Goal: Task Accomplishment & Management: Manage account settings

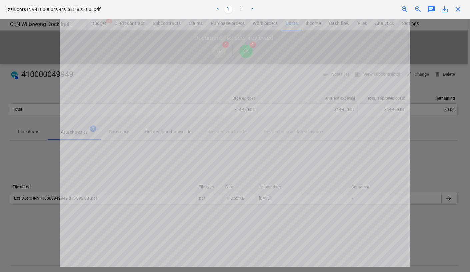
click at [457, 10] on span "close" at bounding box center [458, 9] width 8 height 8
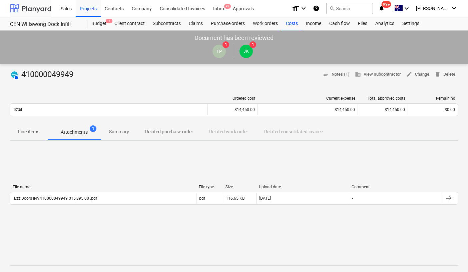
click at [19, 10] on div at bounding box center [30, 8] width 41 height 17
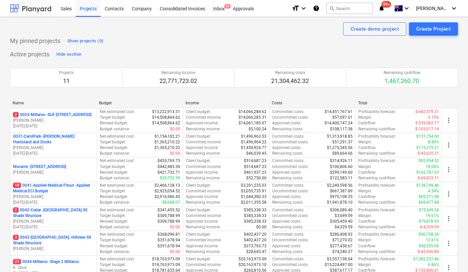
click at [38, 10] on div at bounding box center [30, 8] width 41 height 17
click at [223, 7] on div "Inbox 9+" at bounding box center [219, 8] width 20 height 17
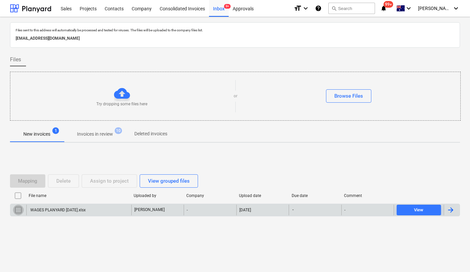
click at [17, 212] on input "checkbox" at bounding box center [18, 210] width 11 height 11
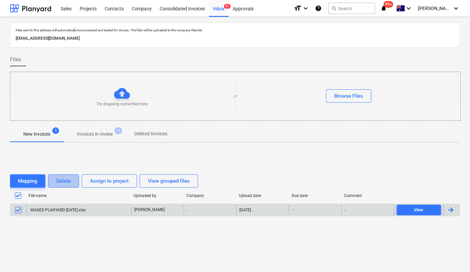
click at [61, 183] on div "Delete" at bounding box center [63, 181] width 14 height 9
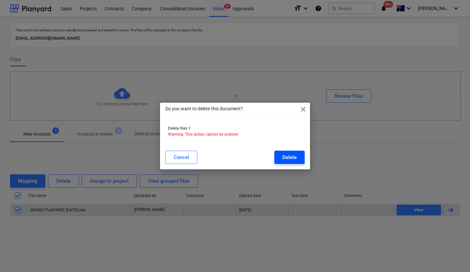
click at [287, 157] on div "Delete" at bounding box center [289, 157] width 14 height 9
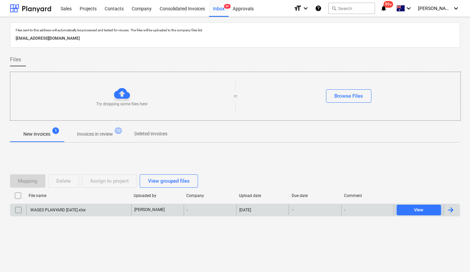
click at [97, 210] on div "WAGES PLANYARD [DATE].xlsx" at bounding box center [78, 210] width 105 height 11
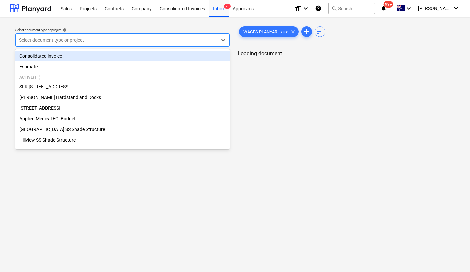
click at [99, 40] on div at bounding box center [116, 40] width 195 height 7
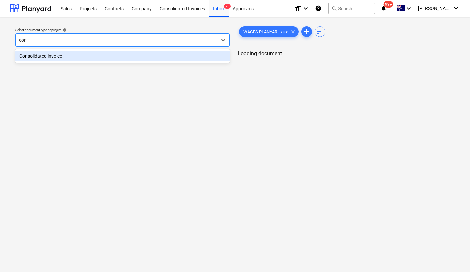
type input "cons"
click at [88, 55] on div "Consolidated invoice" at bounding box center [122, 56] width 214 height 11
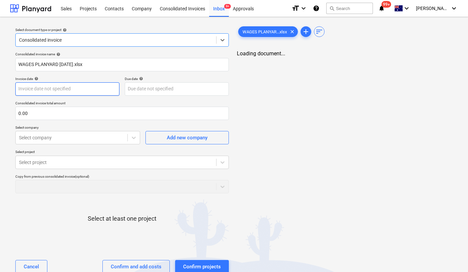
click at [72, 92] on body "Sales Projects Contacts Company Consolidated Invoices Inbox 9+ Approvals format…" at bounding box center [234, 136] width 468 height 272
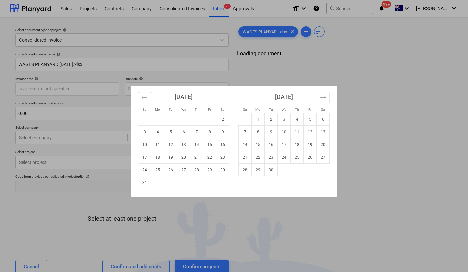
click at [142, 99] on icon "Move backward to switch to the previous month." at bounding box center [144, 97] width 6 height 6
click at [169, 117] on td "1" at bounding box center [170, 119] width 13 height 13
type input "[DATE]"
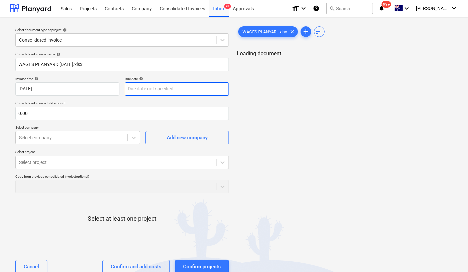
click at [151, 85] on body "Sales Projects Contacts Company Consolidated Invoices Inbox 9+ Approvals format…" at bounding box center [234, 136] width 468 height 272
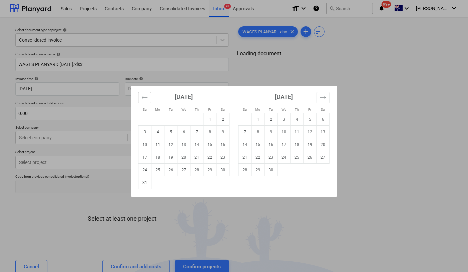
click at [144, 98] on icon "Move backward to switch to the previous month." at bounding box center [144, 97] width 6 height 6
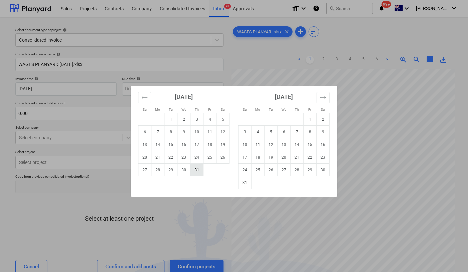
click at [195, 170] on td "31" at bounding box center [196, 170] width 13 height 13
type input "[DATE]"
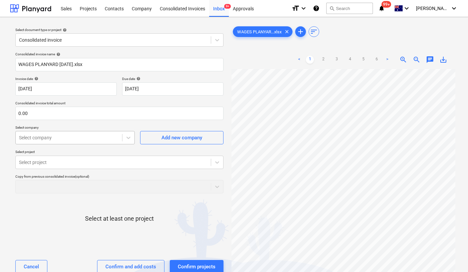
click at [101, 137] on div at bounding box center [69, 137] width 100 height 7
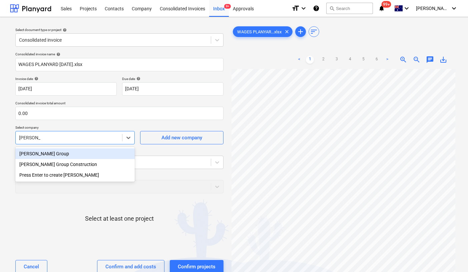
type input "keane grou"
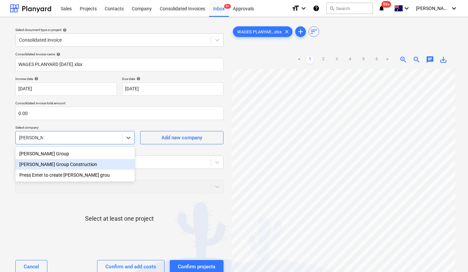
click at [62, 165] on div "[PERSON_NAME] Group Construction" at bounding box center [74, 164] width 119 height 11
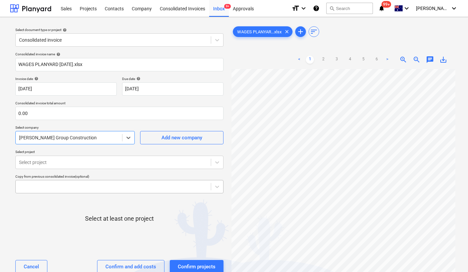
scroll to position [2, 0]
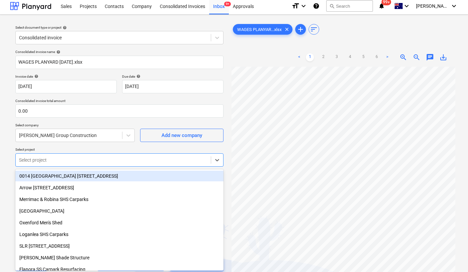
click at [103, 161] on div at bounding box center [113, 160] width 188 height 7
click at [95, 149] on p "Select project" at bounding box center [119, 150] width 208 height 6
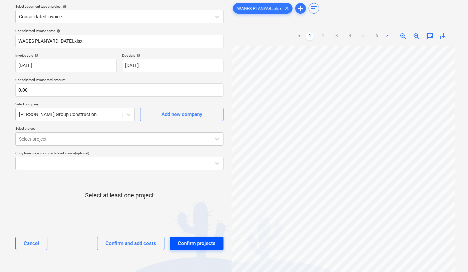
scroll to position [28, 0]
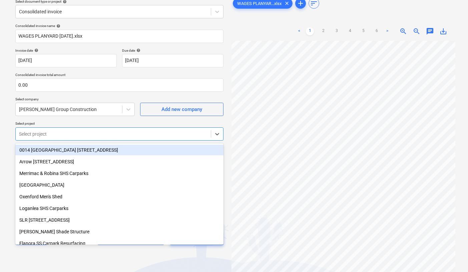
click at [101, 136] on div at bounding box center [113, 134] width 188 height 7
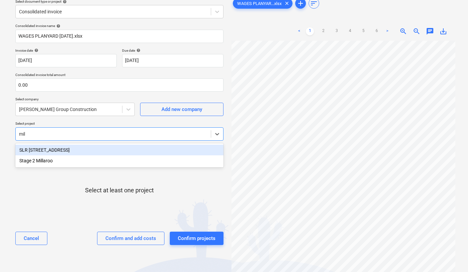
type input "mill"
click at [46, 146] on div "SLR [STREET_ADDRESS]" at bounding box center [119, 150] width 208 height 11
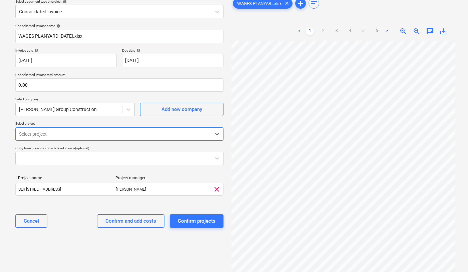
click at [54, 135] on div at bounding box center [113, 134] width 188 height 7
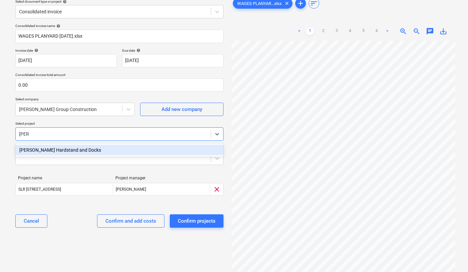
type input "[PERSON_NAME]"
click at [37, 149] on div "[PERSON_NAME] Hardstand and Docks" at bounding box center [119, 150] width 208 height 11
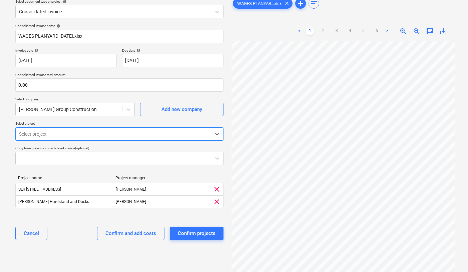
click at [46, 136] on div at bounding box center [113, 134] width 188 height 7
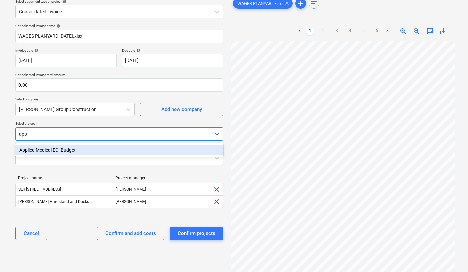
type input "appl"
click at [32, 151] on div "Applied Medical ECI Budget" at bounding box center [119, 150] width 208 height 11
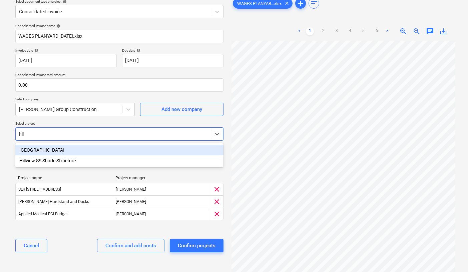
type input "hill"
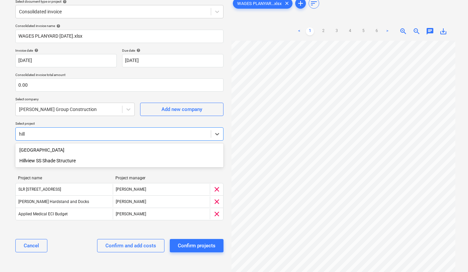
click at [30, 160] on div "Hillview SS Shade Structure" at bounding box center [119, 160] width 208 height 11
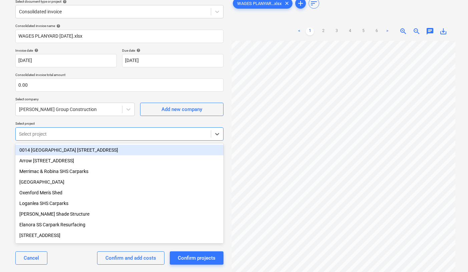
click at [30, 133] on div at bounding box center [113, 134] width 188 height 7
type input "ced"
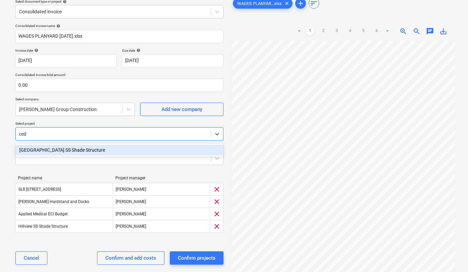
click at [40, 149] on div "[GEOGRAPHIC_DATA] SS Shade Structure" at bounding box center [119, 150] width 208 height 11
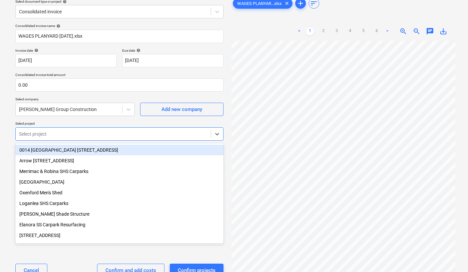
click at [39, 134] on div at bounding box center [113, 134] width 188 height 7
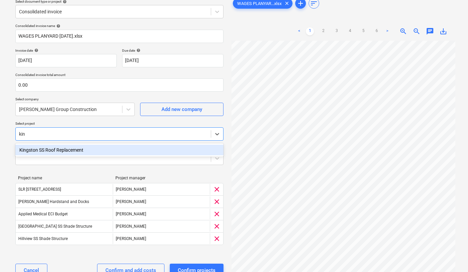
type input "king"
click at [43, 150] on div "Kingston SS Roof Replacement" at bounding box center [119, 150] width 208 height 11
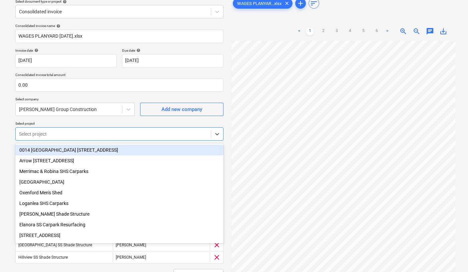
click at [45, 134] on div at bounding box center [113, 134] width 188 height 7
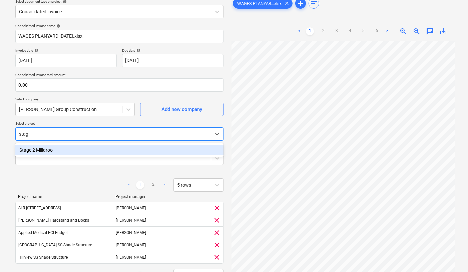
type input "stage"
click at [45, 148] on div "Stage 2 Millaroo" at bounding box center [119, 150] width 208 height 11
type input "will"
click at [62, 152] on div "CEN Willawong Dock Infill" at bounding box center [119, 150] width 208 height 11
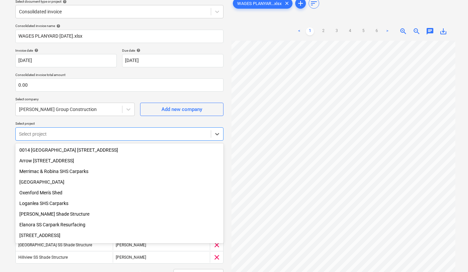
click at [7, 162] on div "Select document type or project help Consolidated invoice Consolidated invoice …" at bounding box center [234, 160] width 468 height 342
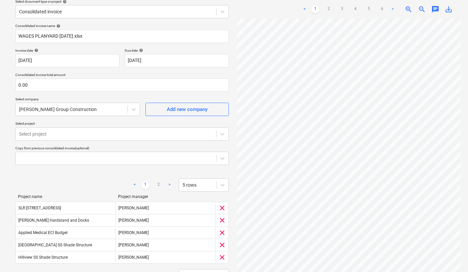
scroll to position [87, 0]
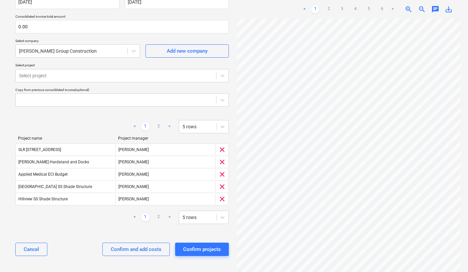
click at [169, 216] on link ">" at bounding box center [169, 217] width 8 height 8
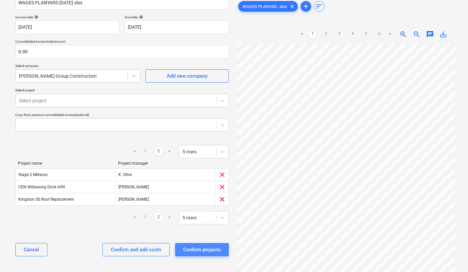
click at [195, 252] on div "Confirm projects" at bounding box center [202, 249] width 38 height 9
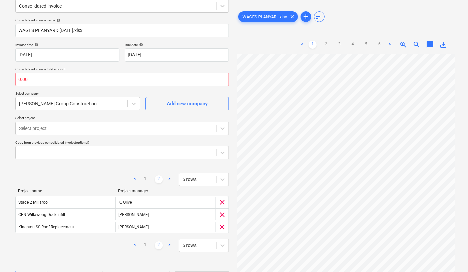
scroll to position [34, 0]
click at [40, 77] on input "text" at bounding box center [121, 79] width 213 height 13
paste input "$106,551.55"
click at [24, 79] on input "$106,551.55" at bounding box center [121, 79] width 213 height 13
click at [22, 79] on input "$106,551.55" at bounding box center [121, 79] width 213 height 13
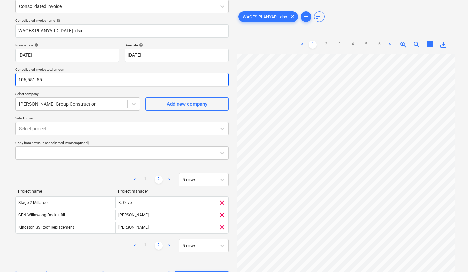
click at [28, 78] on input "106,551.55" at bounding box center [121, 79] width 213 height 13
click at [56, 85] on input "106551.55" at bounding box center [121, 79] width 213 height 13
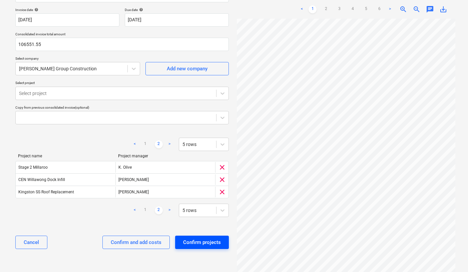
type input "106,551.55"
click at [199, 243] on div "Confirm projects" at bounding box center [202, 242] width 38 height 9
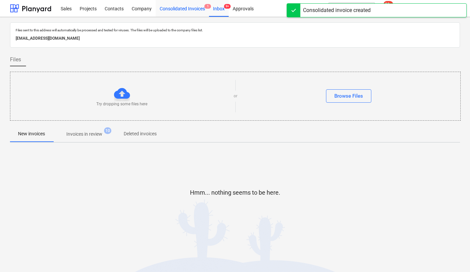
click at [196, 8] on div "Consolidated Invoices 1" at bounding box center [182, 8] width 53 height 17
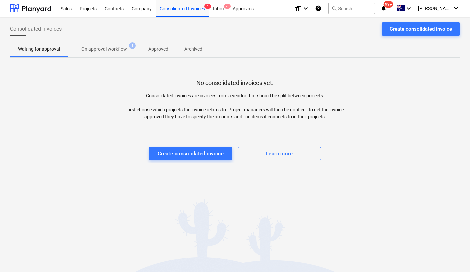
click at [108, 46] on p "On approval workflow" at bounding box center [104, 49] width 46 height 7
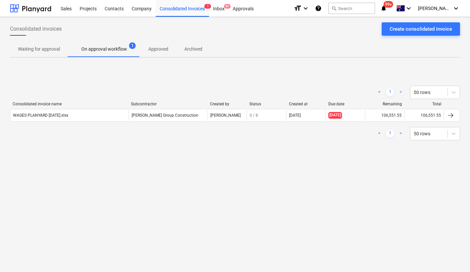
click at [68, 115] on div "WAGES PLANYARD [DATE].xlsx" at bounding box center [40, 115] width 55 height 5
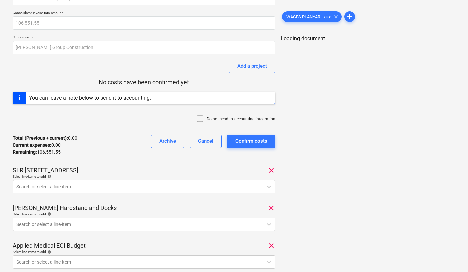
scroll to position [33, 0]
click at [122, 189] on body "Sales Projects Contacts Company Consolidated Invoices 1 Inbox 9+ Approvals form…" at bounding box center [234, 103] width 468 height 272
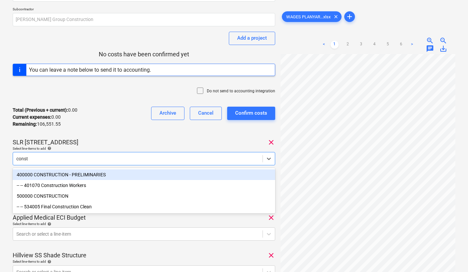
type input "constr"
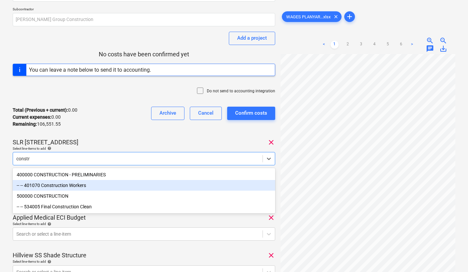
click at [87, 186] on div "-- -- 401070 Construction Workers" at bounding box center [144, 185] width 262 height 11
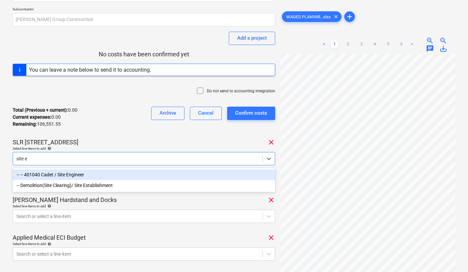
type input "site en"
click at [58, 173] on div "-- -- 401040 Cadet / Site Engineer" at bounding box center [144, 174] width 262 height 11
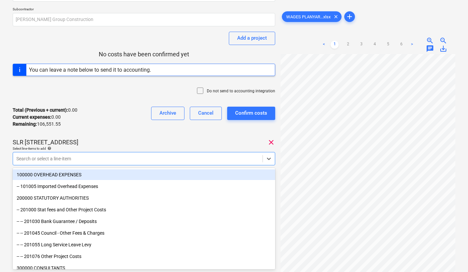
click at [95, 128] on div "Total (Previous + current) : 0.00 Current expenses : 0.00 Remaining : 106,551.5…" at bounding box center [144, 117] width 262 height 32
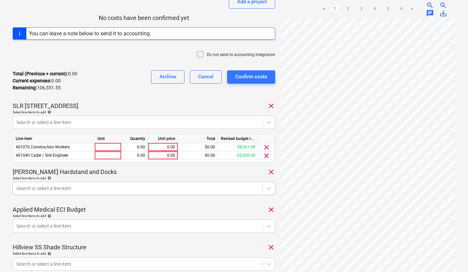
scroll to position [127, 0]
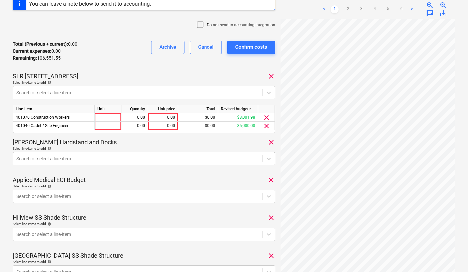
click at [56, 145] on body "Sales Projects Contacts Company Consolidated Invoices 1 Inbox 9+ Approvals form…" at bounding box center [234, 9] width 468 height 272
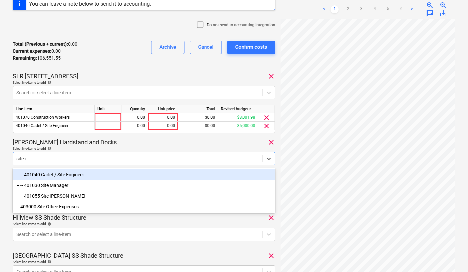
type input "site ma"
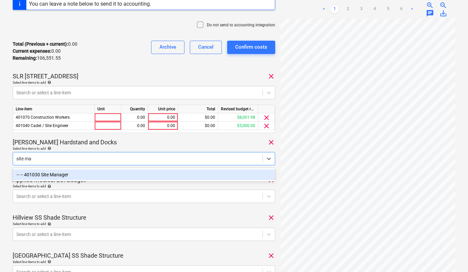
click at [48, 176] on div "-- -- 401030 Site Manager" at bounding box center [144, 174] width 262 height 11
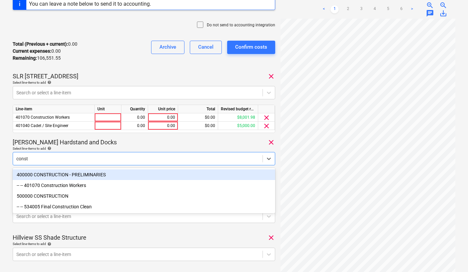
type input "constr"
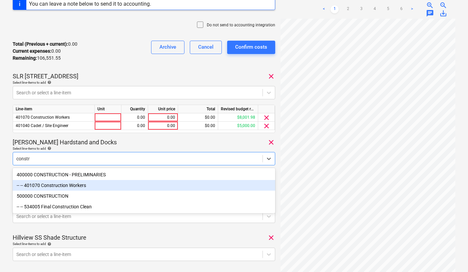
click at [59, 185] on div "-- -- 401070 Construction Workers" at bounding box center [144, 185] width 262 height 11
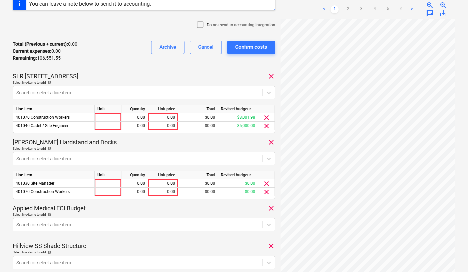
click at [68, 145] on p "[PERSON_NAME] Hardstand and Docks" at bounding box center [65, 142] width 104 height 8
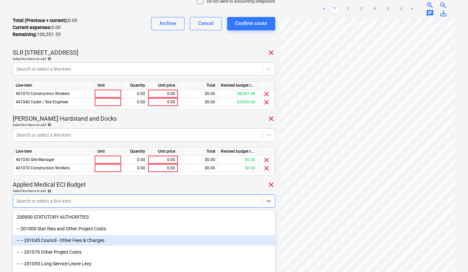
scroll to position [193, 0]
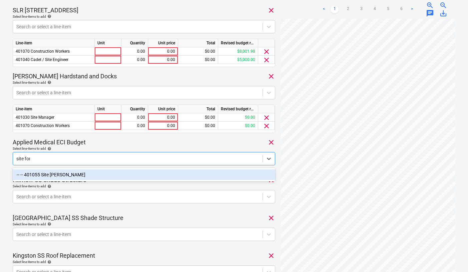
type input "site fore"
click at [48, 176] on div "-- -- 401055 Site [PERSON_NAME]" at bounding box center [144, 174] width 262 height 11
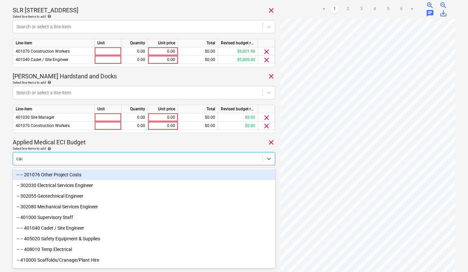
type input "cade"
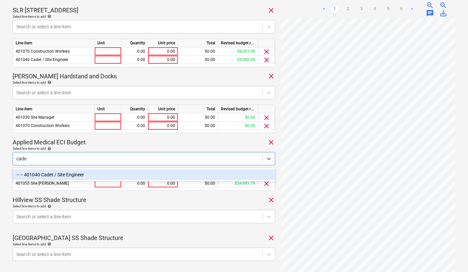
click at [36, 175] on div "-- -- 401040 Cadet / Site Engineer" at bounding box center [144, 174] width 262 height 11
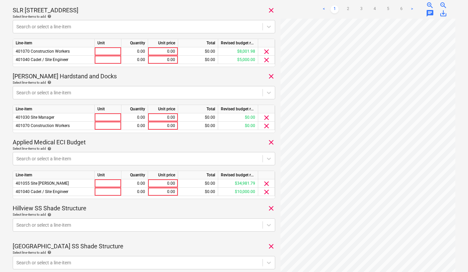
click at [71, 145] on p "Applied Medical ECI Budget" at bounding box center [49, 142] width 73 height 8
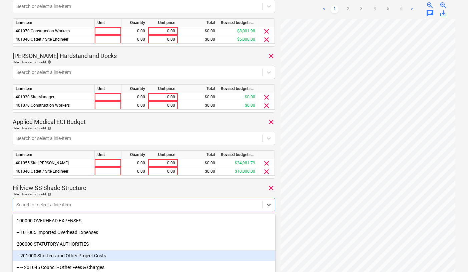
scroll to position [259, 0]
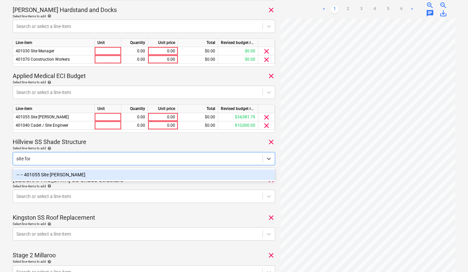
type input "site fore"
click at [54, 177] on div "-- -- 401055 Site [PERSON_NAME]" at bounding box center [144, 174] width 262 height 11
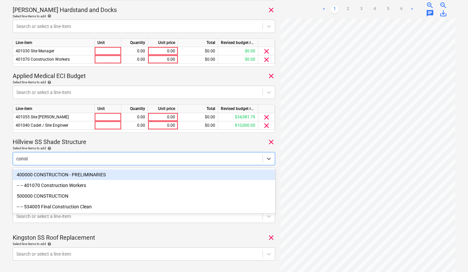
type input "constr"
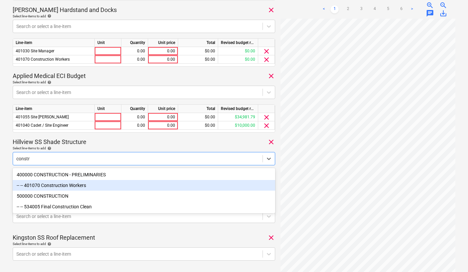
click at [60, 185] on div "-- -- 401070 Construction Workers" at bounding box center [144, 185] width 262 height 11
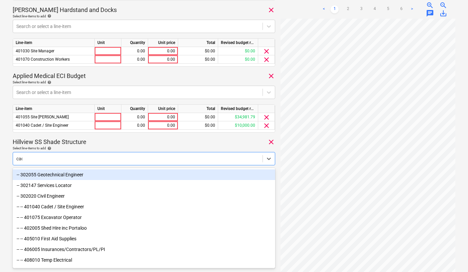
type input "cade"
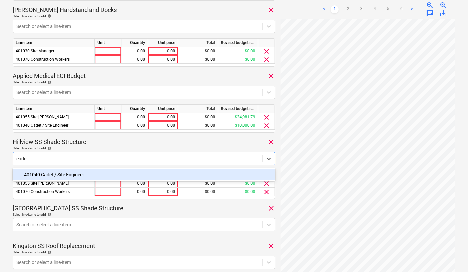
click at [51, 177] on div "-- -- 401040 Cadet / Site Engineer" at bounding box center [144, 174] width 262 height 11
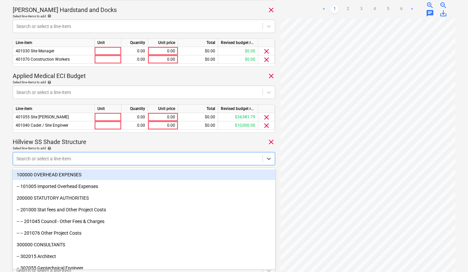
click at [64, 146] on div "Select line-items to add help" at bounding box center [144, 148] width 262 height 4
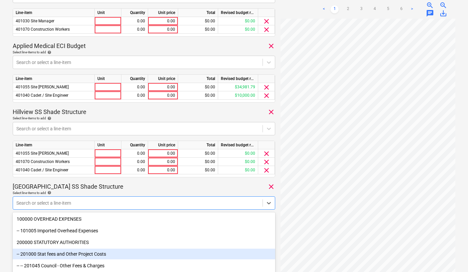
scroll to position [334, 0]
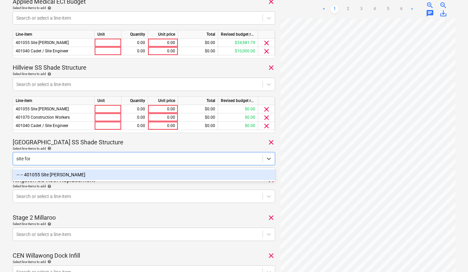
type input "site fore"
click at [50, 173] on div "-- -- 401055 Site [PERSON_NAME]" at bounding box center [144, 174] width 262 height 11
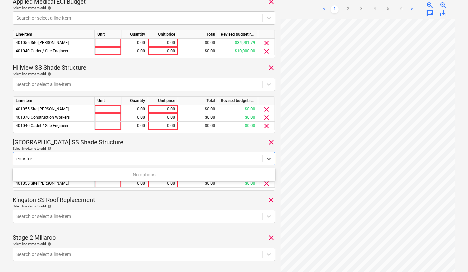
type input "constr"
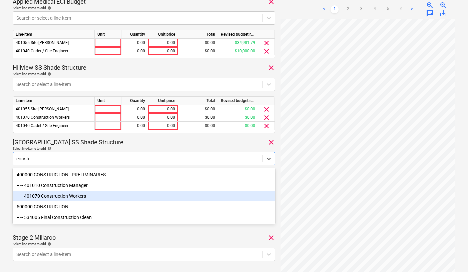
click at [55, 194] on div "-- -- 401070 Construction Workers" at bounding box center [144, 196] width 262 height 11
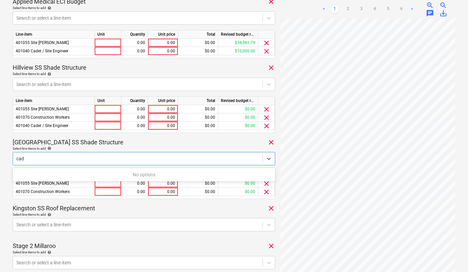
type input "cade"
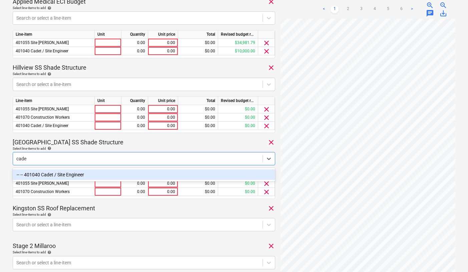
click at [55, 174] on div "-- -- 401040 Cadet / Site Engineer" at bounding box center [144, 174] width 262 height 11
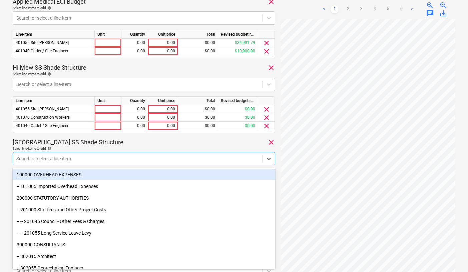
click at [66, 144] on p "[GEOGRAPHIC_DATA] SS Shade Structure" at bounding box center [68, 142] width 111 height 8
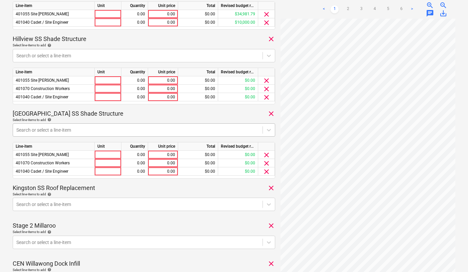
scroll to position [363, 0]
click at [266, 162] on span "clear" at bounding box center [266, 163] width 8 height 8
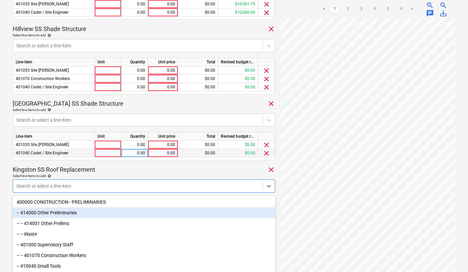
scroll to position [398, 0]
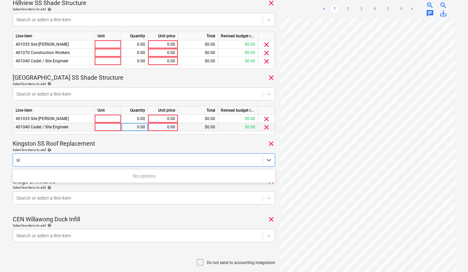
type input "s"
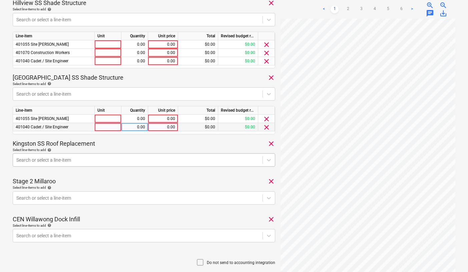
click at [83, 161] on div at bounding box center [137, 160] width 243 height 7
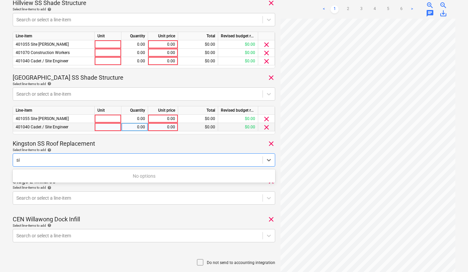
type input "s"
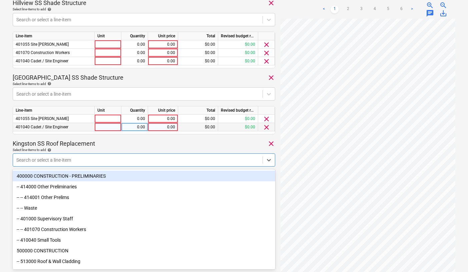
click at [115, 141] on div "Kingston SS Roof Replacement clear" at bounding box center [144, 144] width 262 height 8
click at [72, 160] on div at bounding box center [137, 160] width 243 height 7
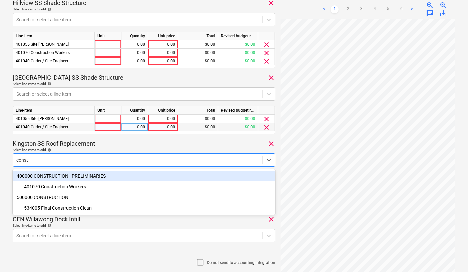
type input "constr"
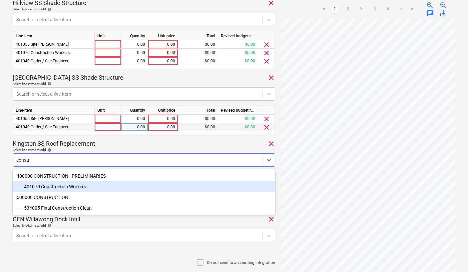
click at [55, 189] on div "-- -- 401070 Construction Workers" at bounding box center [144, 186] width 262 height 11
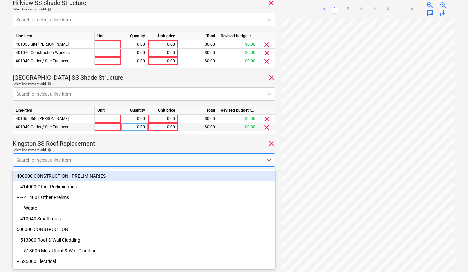
click at [66, 141] on p "Kingston SS Roof Replacement" at bounding box center [54, 144] width 82 height 8
click at [59, 159] on div at bounding box center [137, 160] width 243 height 7
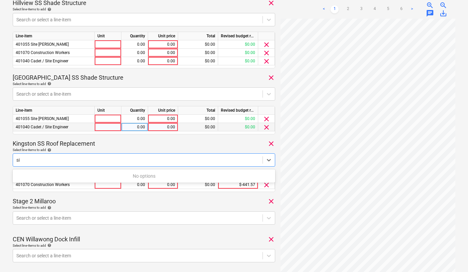
type input "s"
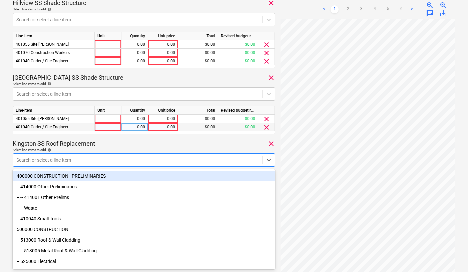
click at [78, 145] on p "Kingston SS Roof Replacement" at bounding box center [54, 144] width 82 height 8
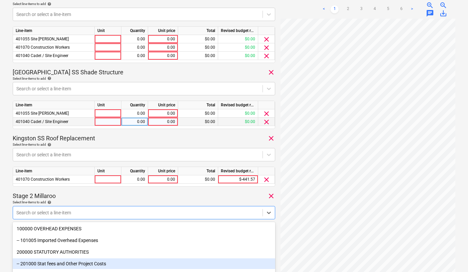
scroll to position [458, 0]
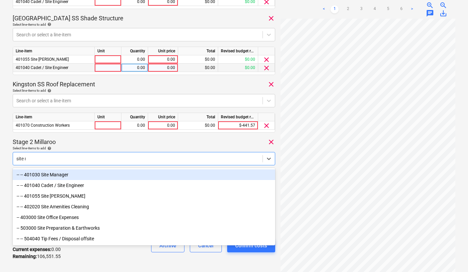
type input "site ma"
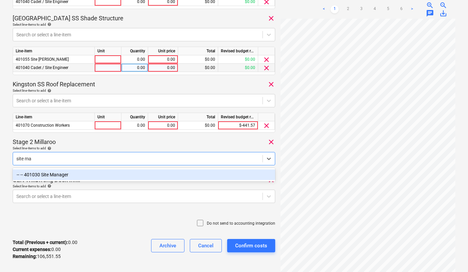
click at [188, 178] on div "-- -- 401030 Site Manager" at bounding box center [144, 174] width 262 height 11
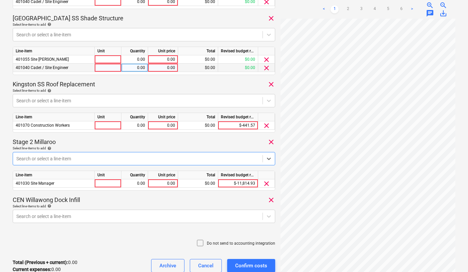
click at [148, 161] on div at bounding box center [137, 158] width 243 height 7
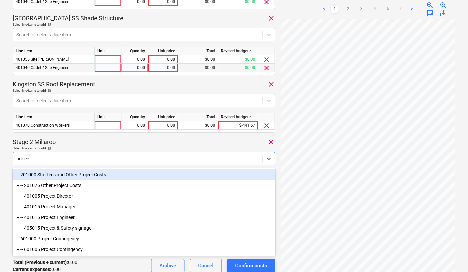
type input "project"
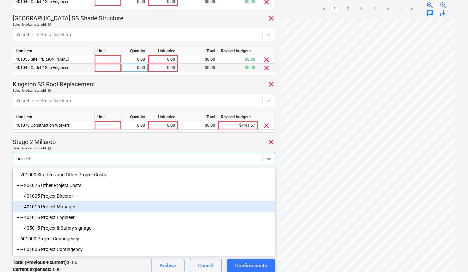
click at [76, 204] on div "-- -- 401015 Project Manager" at bounding box center [144, 206] width 262 height 11
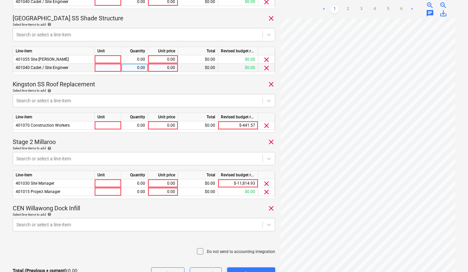
click at [87, 143] on div "Stage 2 Millaroo clear" at bounding box center [144, 142] width 262 height 8
click at [85, 157] on div at bounding box center [137, 158] width 243 height 7
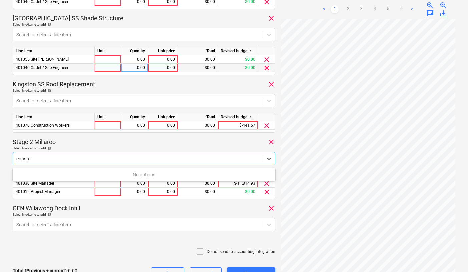
type input "const"
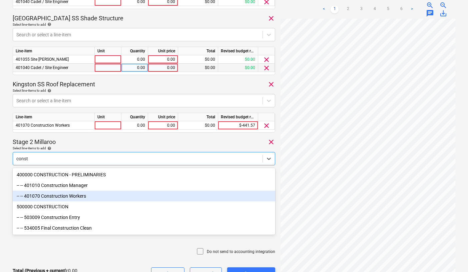
click at [63, 197] on div "-- -- 401070 Construction Workers" at bounding box center [144, 196] width 262 height 11
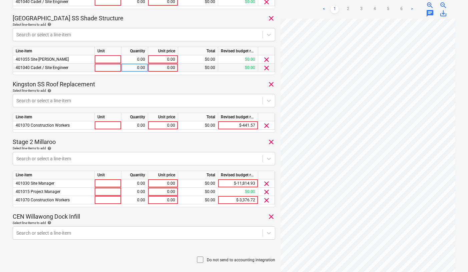
click at [68, 146] on div "Select line-items to add help" at bounding box center [144, 148] width 262 height 4
click at [64, 149] on div "Select line-items to add help" at bounding box center [144, 148] width 262 height 4
click at [63, 155] on div at bounding box center [137, 158] width 243 height 7
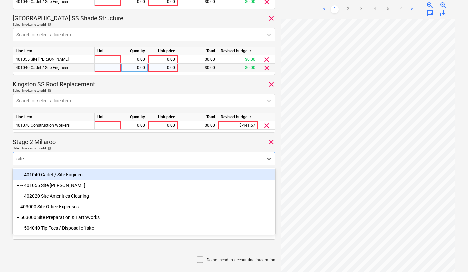
type input "site"
click at [58, 177] on div "-- -- 401040 Cadet / Site Engineer" at bounding box center [144, 174] width 262 height 11
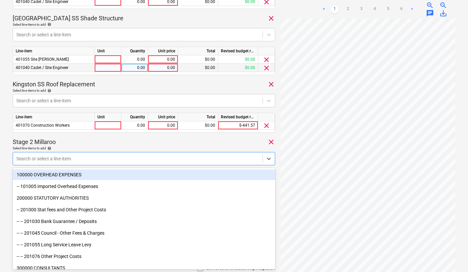
click at [69, 141] on div "Stage 2 Millaroo clear" at bounding box center [144, 142] width 262 height 8
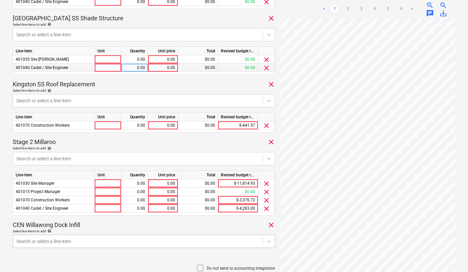
scroll to position [540, 0]
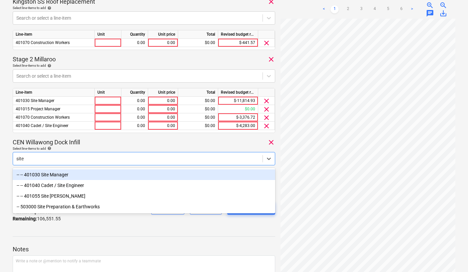
type input "site m"
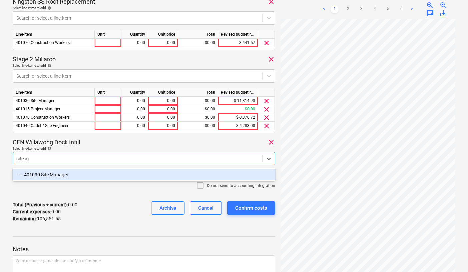
click at [80, 176] on div "-- -- 401030 Site Manager" at bounding box center [144, 174] width 262 height 11
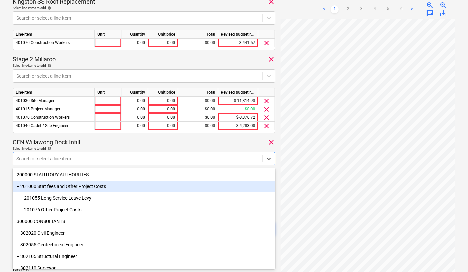
click at [110, 139] on div "CEN Willawong Dock Infill clear" at bounding box center [144, 142] width 262 height 8
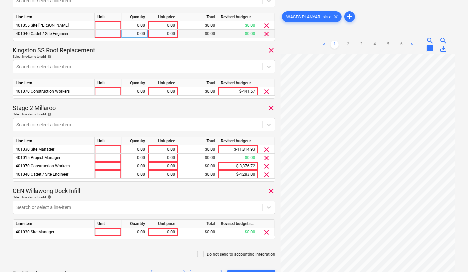
scroll to position [491, 0]
click at [68, 66] on div at bounding box center [137, 67] width 243 height 7
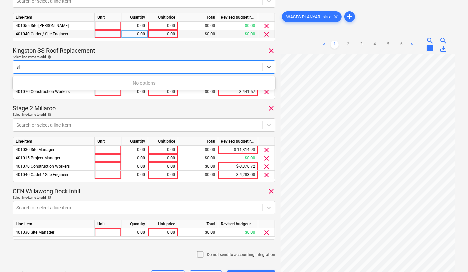
type input "s"
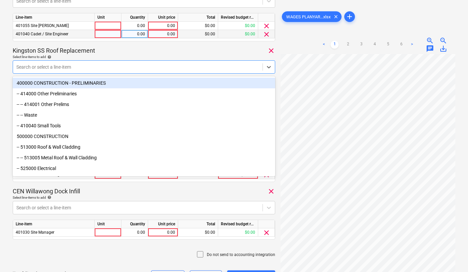
click at [125, 50] on div "Kingston SS Roof Replacement clear" at bounding box center [144, 51] width 262 height 8
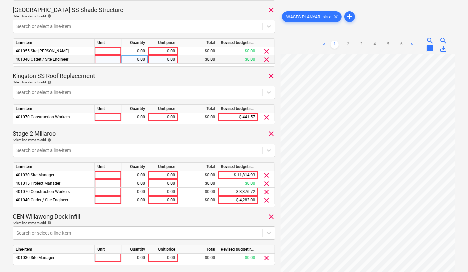
scroll to position [459, 0]
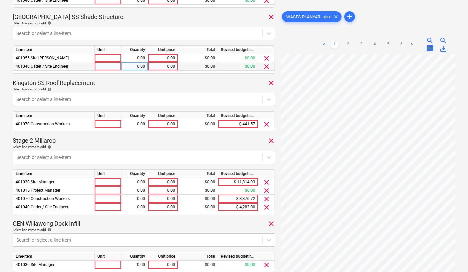
click at [80, 98] on div at bounding box center [137, 99] width 243 height 7
type input "site"
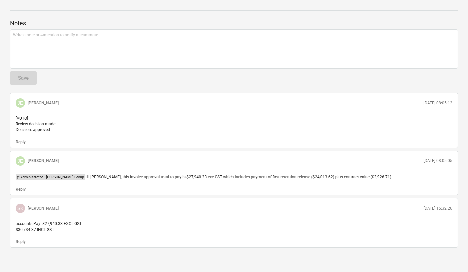
scroll to position [381, 0]
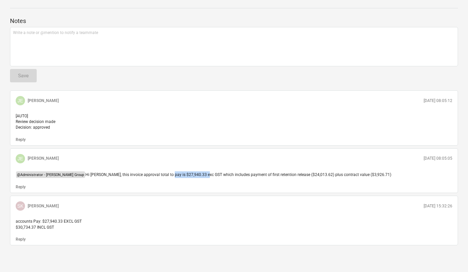
drag, startPoint x: 146, startPoint y: 174, endPoint x: 183, endPoint y: 173, distance: 36.4
click at [183, 173] on span "Hi Judith, this invoice approval total to pay is $27,940.33 exc GST which inclu…" at bounding box center [238, 174] width 306 height 5
drag, startPoint x: 18, startPoint y: 226, endPoint x: 33, endPoint y: 227, distance: 15.4
click at [33, 227] on span "accounts Pay: $27,940.33 EXCL GST $30,734.37 INCL GST" at bounding box center [49, 224] width 66 height 10
click at [115, 104] on div "JE Jason Escobar 12.08.2025 08:05:12 [AUTO] Review decision made Decision: appr…" at bounding box center [234, 117] width 448 height 55
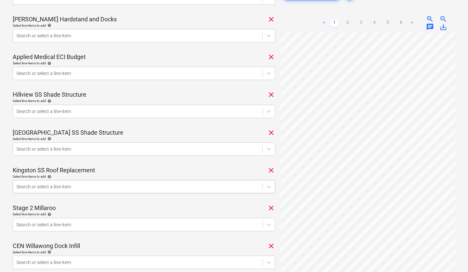
scroll to position [248, 0]
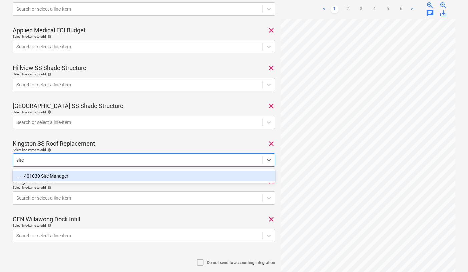
type input "site"
click at [171, 140] on div "Kingston SS Roof Replacement clear" at bounding box center [144, 144] width 262 height 8
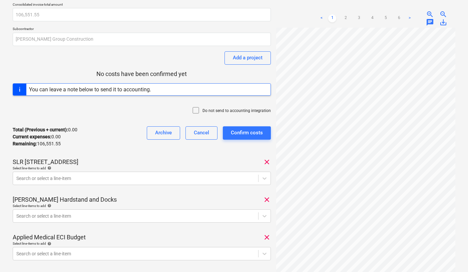
scroll to position [48, 0]
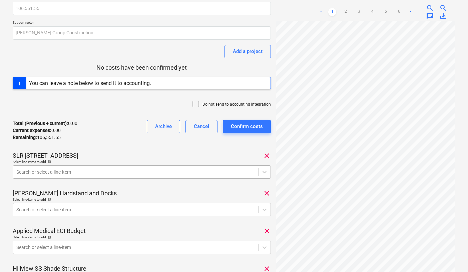
click at [70, 171] on body "Sales Projects Contacts Company Consolidated Invoices 1 Inbox 9+ Approvals form…" at bounding box center [234, 88] width 468 height 272
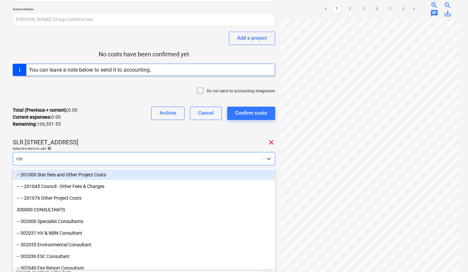
type input "const"
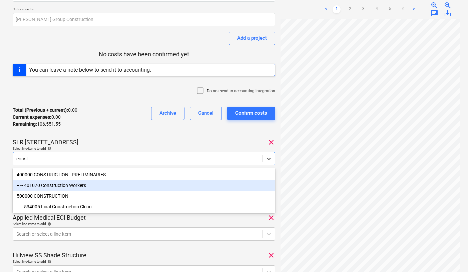
click at [64, 188] on div "-- -- 401070 Construction Workers" at bounding box center [144, 185] width 262 height 11
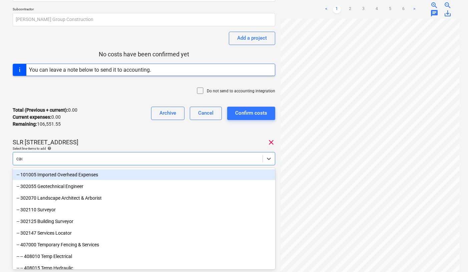
type input "cade"
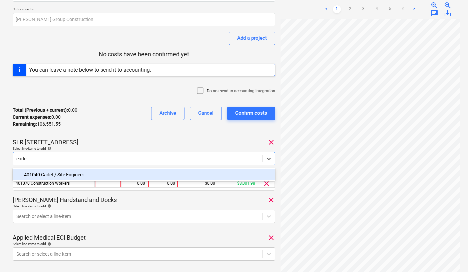
click at [42, 176] on div "-- -- 401040 Cadet / Site Engineer" at bounding box center [144, 174] width 262 height 11
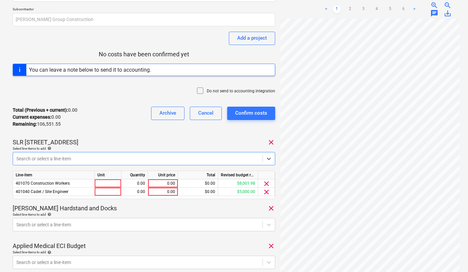
click at [78, 158] on div at bounding box center [137, 158] width 243 height 7
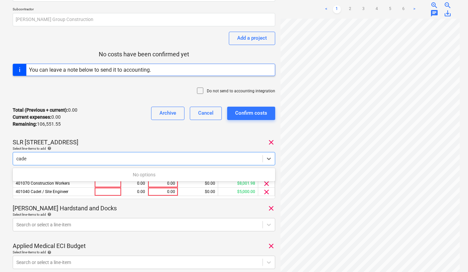
type input "cade"
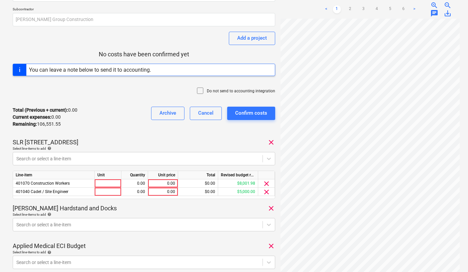
click at [73, 147] on div "Select line-items to add help" at bounding box center [144, 148] width 262 height 4
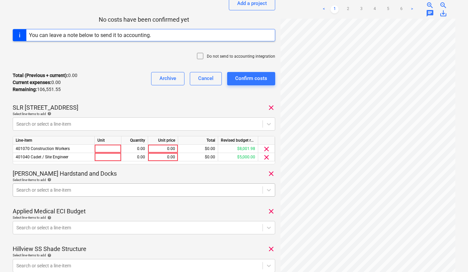
click at [59, 176] on body "Sales Projects Contacts Company Consolidated Invoices 1 Inbox 9+ Approvals form…" at bounding box center [234, 40] width 468 height 272
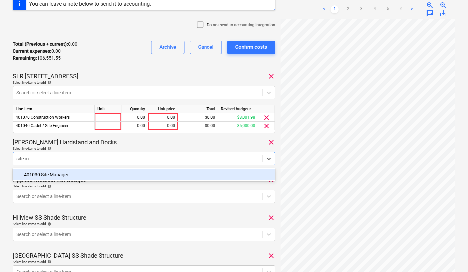
type input "site ma"
click at [50, 171] on div "-- -- 401030 Site Manager" at bounding box center [144, 174] width 262 height 11
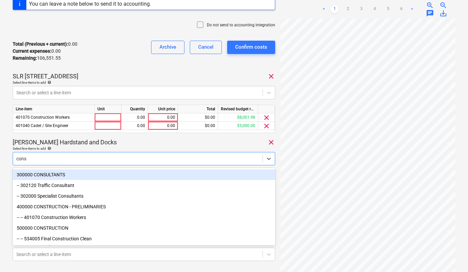
type input "const"
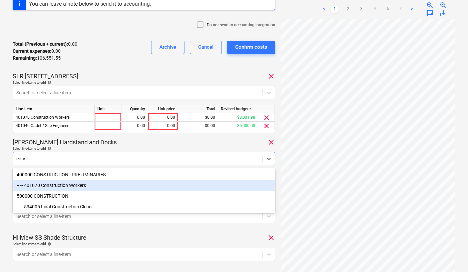
click at [72, 186] on div "-- -- 401070 Construction Workers" at bounding box center [144, 185] width 262 height 11
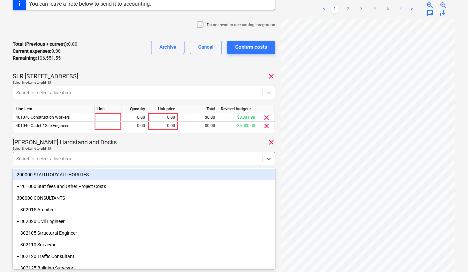
click at [78, 150] on div "Select line-items to add help" at bounding box center [144, 148] width 262 height 4
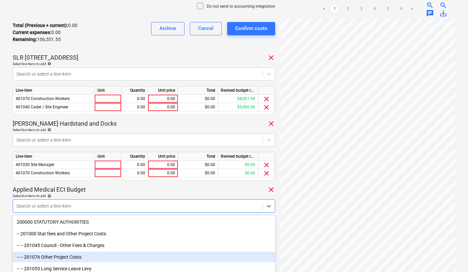
scroll to position [193, 0]
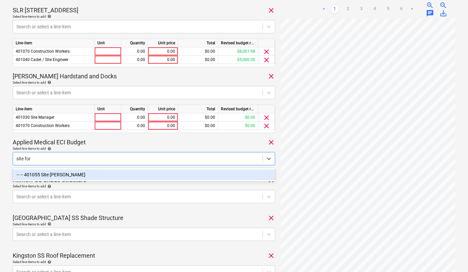
type input "site fore"
click at [54, 178] on div "-- -- 401055 Site [PERSON_NAME]" at bounding box center [144, 174] width 262 height 11
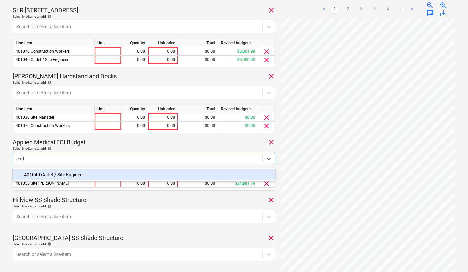
type input "cade"
click at [62, 173] on div "-- -- 401040 Cadet / Site Engineer" at bounding box center [144, 174] width 262 height 11
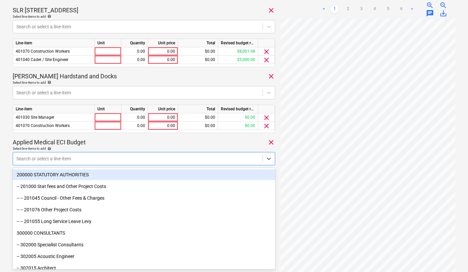
click at [105, 138] on div "WAGES PLANYARD [DATE].xlsx Consolidated invoice total amount 106,551.55 Subcont…" at bounding box center [144, 138] width 262 height 613
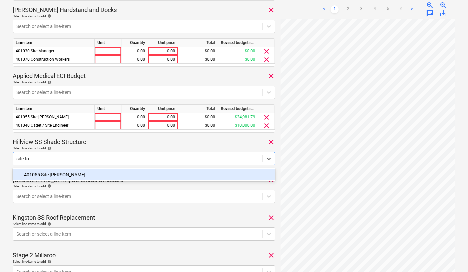
type input "site for"
click at [57, 176] on div "-- -- 401055 Site [PERSON_NAME]" at bounding box center [144, 174] width 262 height 11
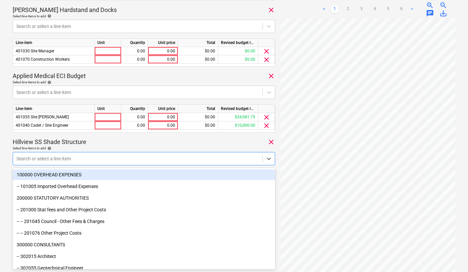
click at [85, 145] on p "Hillview SS Shade Structure" at bounding box center [50, 142] width 74 height 8
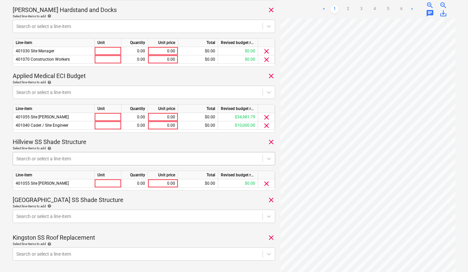
click at [69, 156] on div at bounding box center [137, 158] width 243 height 7
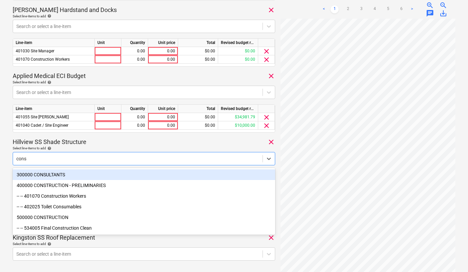
type input "const"
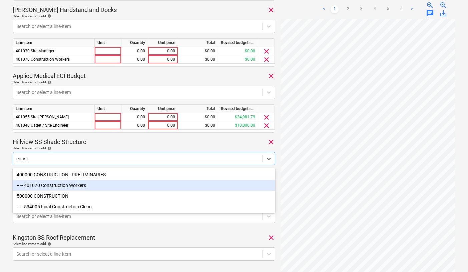
click at [52, 187] on div "-- -- 401070 Construction Workers" at bounding box center [144, 185] width 262 height 11
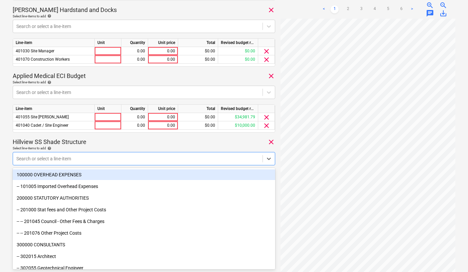
click at [80, 141] on p "Hillview SS Shade Structure" at bounding box center [50, 142] width 74 height 8
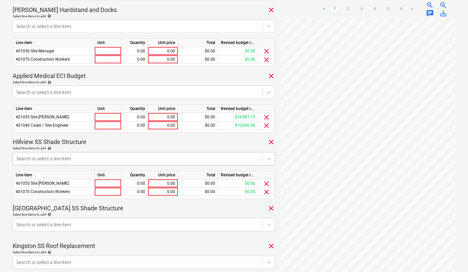
click at [48, 162] on div "Search or select a line-item" at bounding box center [137, 158] width 249 height 9
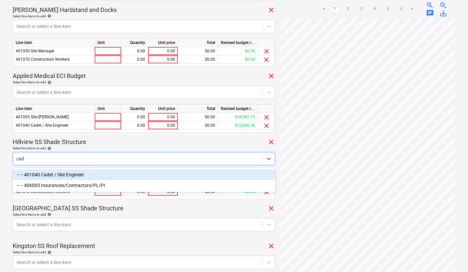
type input "cade"
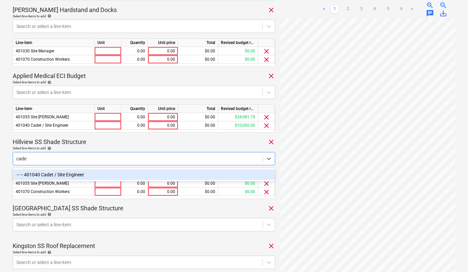
click at [43, 172] on div "-- -- 401040 Cadet / Site Engineer" at bounding box center [144, 174] width 262 height 11
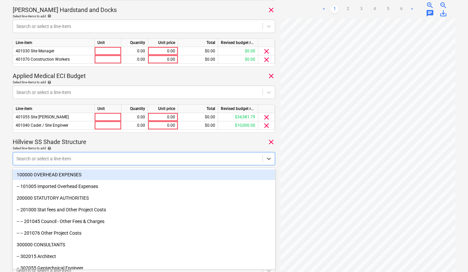
click at [81, 143] on p "Hillview SS Shade Structure" at bounding box center [50, 142] width 74 height 8
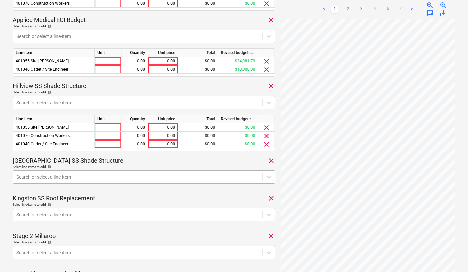
scroll to position [334, 0]
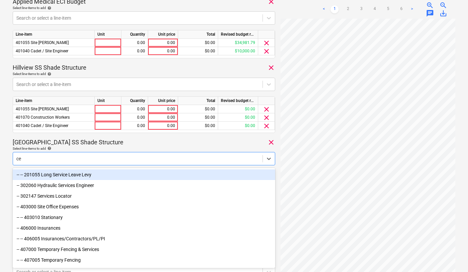
type input "c"
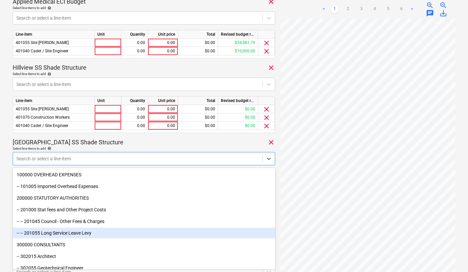
click at [87, 149] on div "Select line-items to add help" at bounding box center [144, 148] width 262 height 4
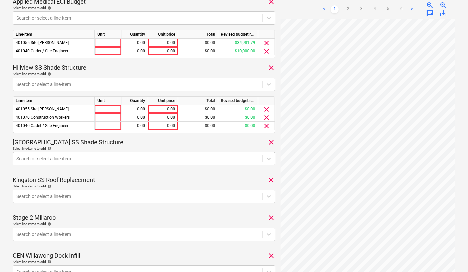
click at [119, 159] on div at bounding box center [137, 158] width 243 height 7
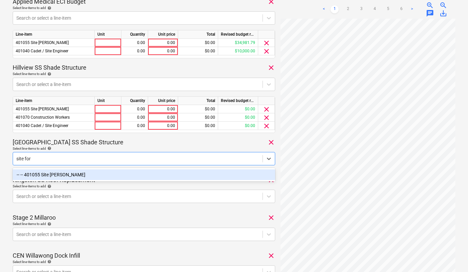
type input "site fore"
click at [87, 176] on div "-- -- 401055 Site [PERSON_NAME]" at bounding box center [144, 174] width 262 height 11
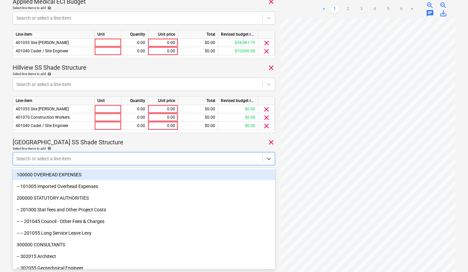
click at [91, 154] on div "Search or select a line-item" at bounding box center [137, 158] width 249 height 9
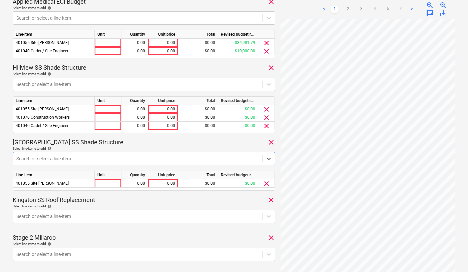
click at [83, 160] on div at bounding box center [137, 158] width 243 height 7
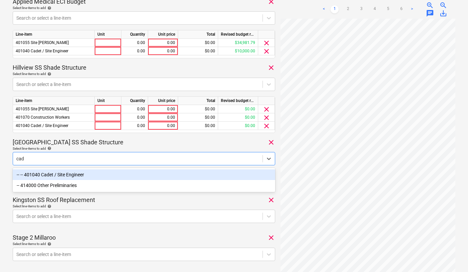
type input "cade"
click at [59, 174] on div "-- -- 401040 Cadet / Site Engineer" at bounding box center [144, 174] width 262 height 11
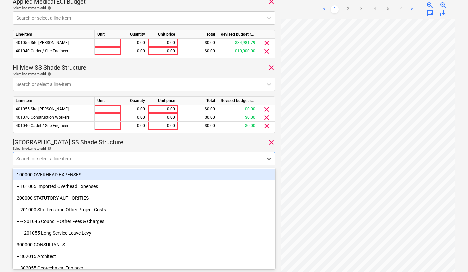
click at [94, 141] on p "[GEOGRAPHIC_DATA] SS Shade Structure" at bounding box center [68, 142] width 111 height 8
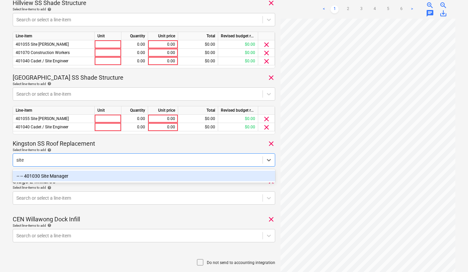
type input "site m"
click at [51, 178] on div "-- -- 401030 Site Manager" at bounding box center [144, 176] width 262 height 11
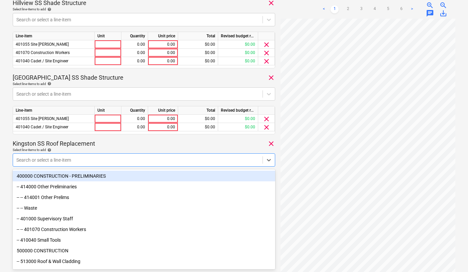
click at [51, 162] on div at bounding box center [137, 160] width 243 height 7
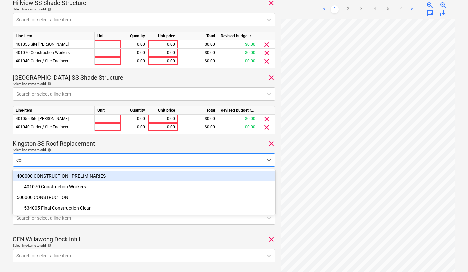
type input "cons"
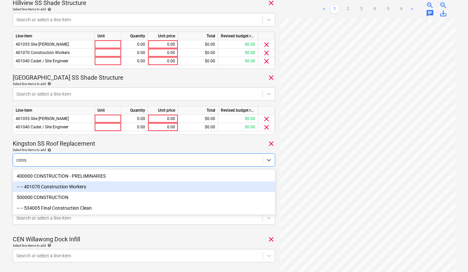
click at [66, 187] on div "-- -- 401070 Construction Workers" at bounding box center [144, 186] width 262 height 11
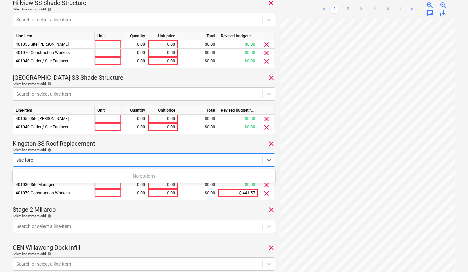
type input "site fore"
click at [71, 142] on p "Kingston SS Roof Replacement" at bounding box center [54, 144] width 82 height 8
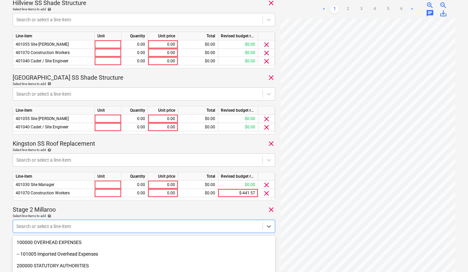
scroll to position [466, 0]
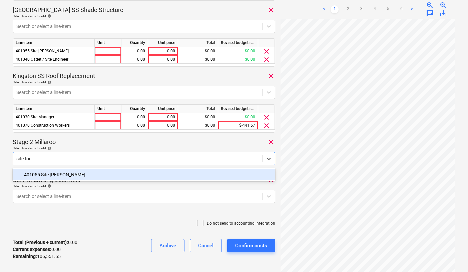
type input "site fore"
click at [60, 175] on div "-- -- 401055 Site [PERSON_NAME]" at bounding box center [144, 174] width 262 height 11
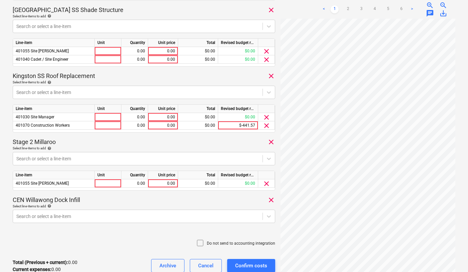
click at [64, 148] on div "Select line-items to add help" at bounding box center [144, 148] width 262 height 4
click at [47, 158] on div at bounding box center [137, 158] width 243 height 7
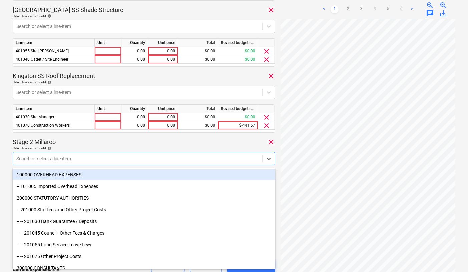
type input "s"
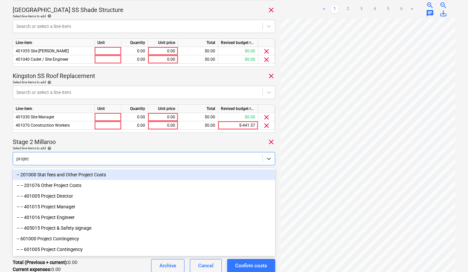
type input "project"
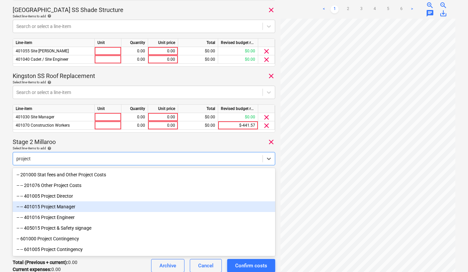
click at [65, 208] on div "-- -- 401015 Project Manager" at bounding box center [144, 206] width 262 height 11
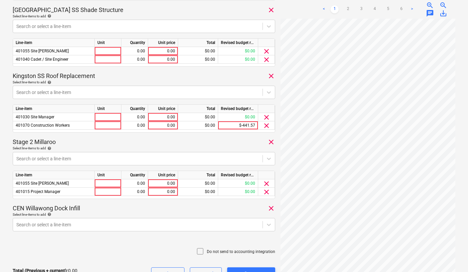
click at [65, 143] on div "Stage 2 Millaroo clear" at bounding box center [144, 142] width 262 height 8
click at [54, 156] on div at bounding box center [137, 158] width 243 height 7
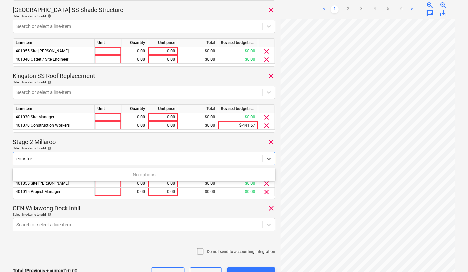
type input "constr"
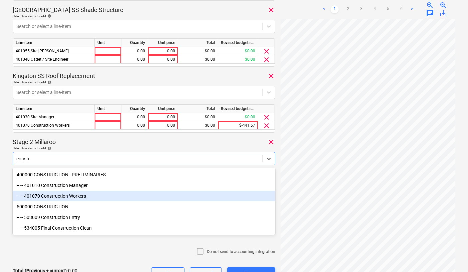
click at [69, 196] on div "-- -- 401070 Construction Workers" at bounding box center [144, 196] width 262 height 11
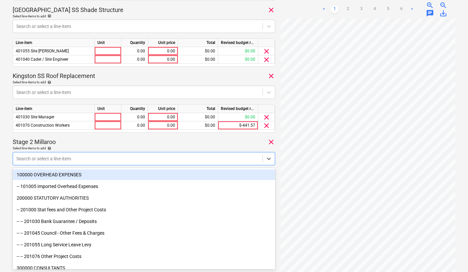
click at [62, 144] on div "Stage 2 Millaroo clear" at bounding box center [144, 142] width 262 height 8
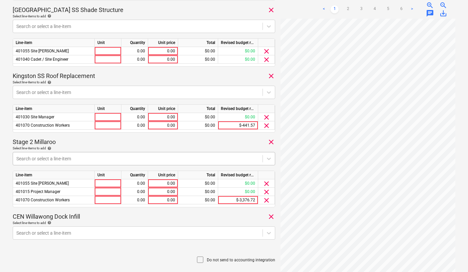
click at [44, 160] on div at bounding box center [137, 158] width 243 height 7
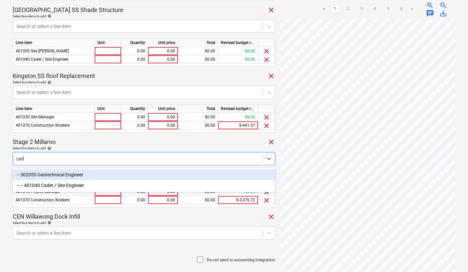
type input "cade"
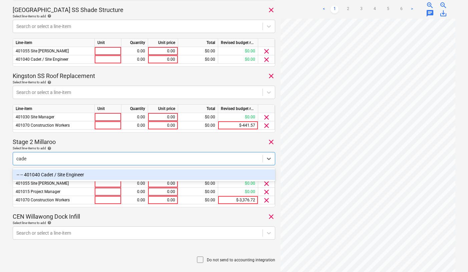
click at [62, 177] on div "-- -- 401040 Cadet / Site Engineer" at bounding box center [144, 174] width 262 height 11
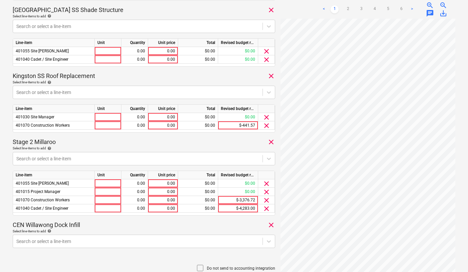
click at [82, 140] on div "Stage 2 Millaroo clear" at bounding box center [144, 142] width 262 height 8
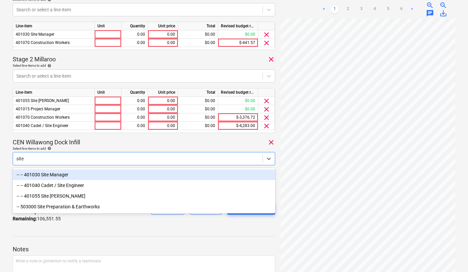
type input "site m"
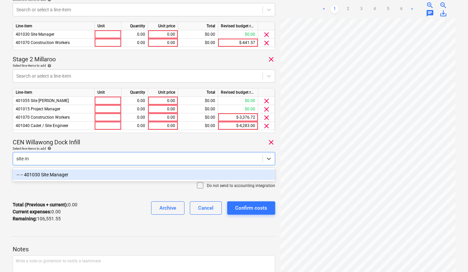
click at [61, 175] on div "-- -- 401030 Site Manager" at bounding box center [144, 174] width 262 height 11
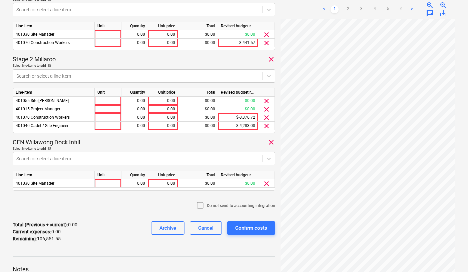
click at [138, 138] on div "CEN Willawong Dock Infill clear" at bounding box center [144, 142] width 262 height 8
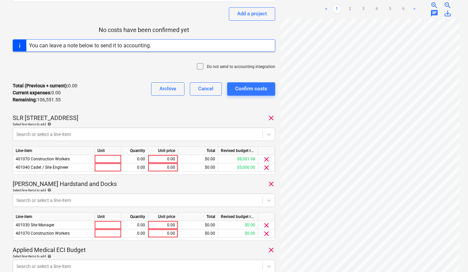
scroll to position [88, 0]
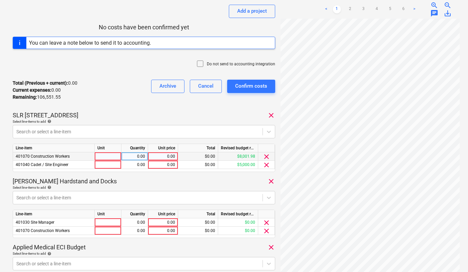
click at [166, 158] on div "0.00" at bounding box center [163, 156] width 24 height 8
click at [168, 167] on div "0.00" at bounding box center [163, 165] width 24 height 8
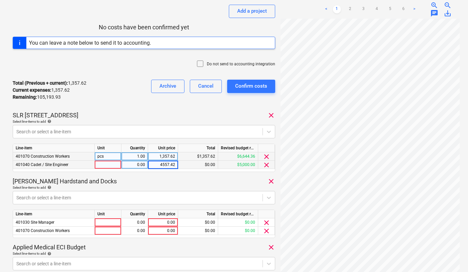
click at [169, 184] on div "[PERSON_NAME] Hardstand and Docks clear" at bounding box center [144, 181] width 262 height 8
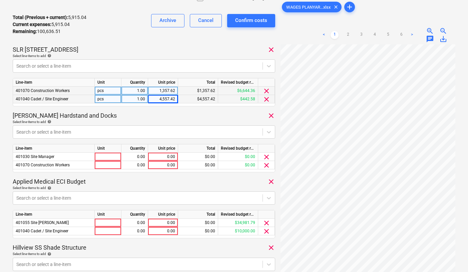
scroll to position [154, 0]
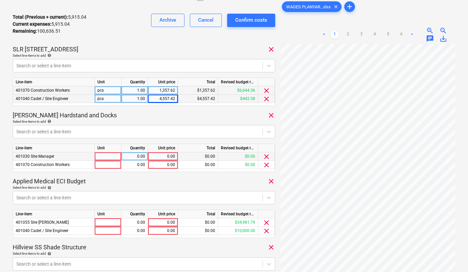
click at [165, 156] on div "0.00" at bounding box center [163, 156] width 24 height 8
click at [168, 165] on div "0.00" at bounding box center [163, 165] width 24 height 8
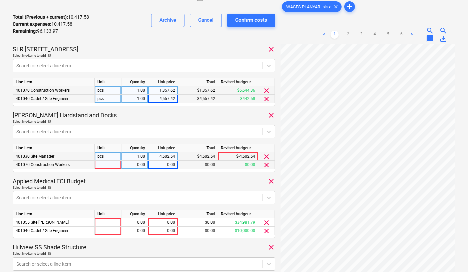
click at [163, 164] on div "0.00" at bounding box center [163, 165] width 24 height 8
type input "8662.68"
click at [180, 188] on div "Select line-items to add help" at bounding box center [144, 187] width 262 height 4
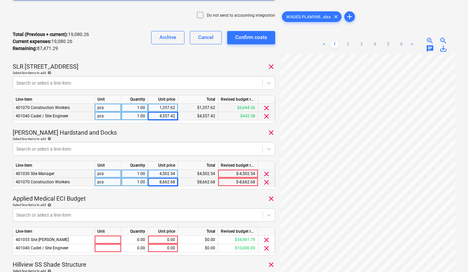
scroll to position [136, 0]
click at [166, 182] on div "8,662.68" at bounding box center [163, 183] width 24 height 8
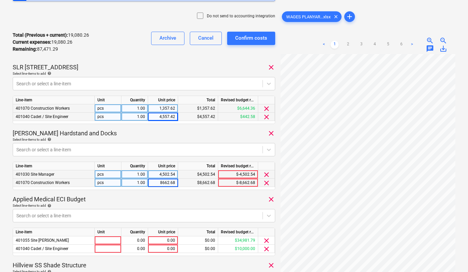
type input "672"
click at [171, 200] on div "Applied Medical ECI Budget clear" at bounding box center [144, 199] width 262 height 8
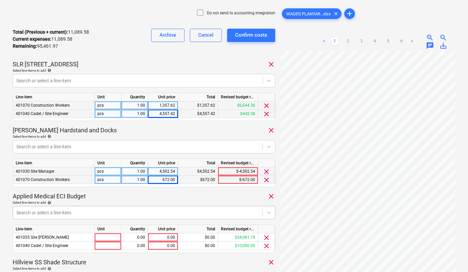
scroll to position [144, 0]
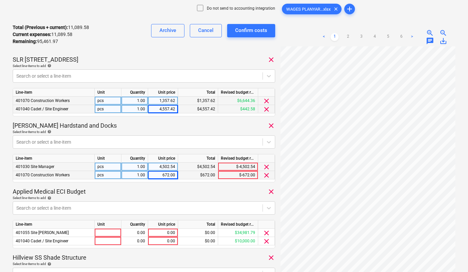
click at [144, 191] on div "Applied Medical ECI Budget clear" at bounding box center [144, 192] width 262 height 8
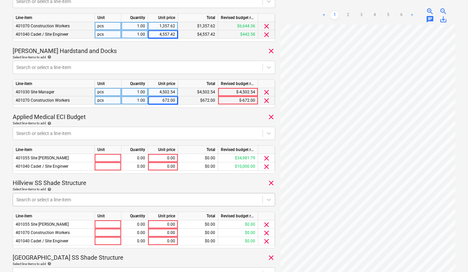
scroll to position [218, 0]
click at [169, 158] on div "0.00" at bounding box center [163, 158] width 24 height 8
type input "10924.42"
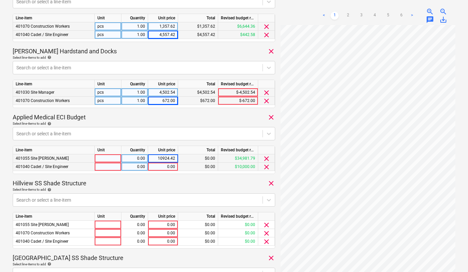
click at [167, 168] on div "0.00" at bounding box center [163, 167] width 24 height 8
click at [164, 186] on div "Hillview SS Shade Structure clear" at bounding box center [144, 183] width 262 height 8
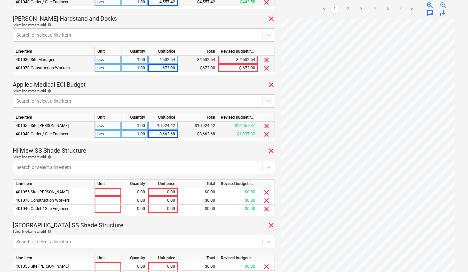
scroll to position [256, 0]
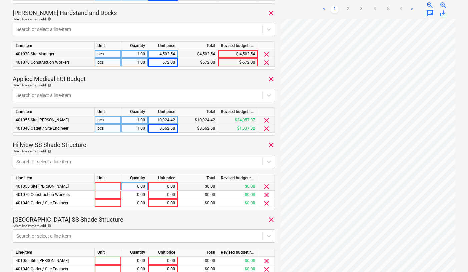
click at [171, 187] on div "0.00" at bounding box center [163, 186] width 24 height 8
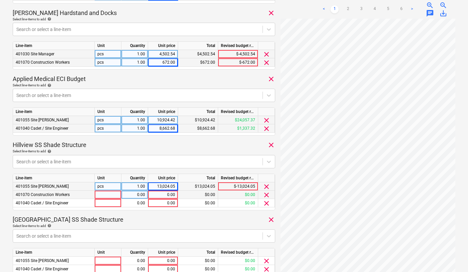
click at [165, 196] on div "0.00" at bounding box center [163, 195] width 24 height 8
click at [168, 195] on div "0.00" at bounding box center [163, 195] width 24 height 8
click at [166, 203] on div "0.00" at bounding box center [163, 203] width 24 height 8
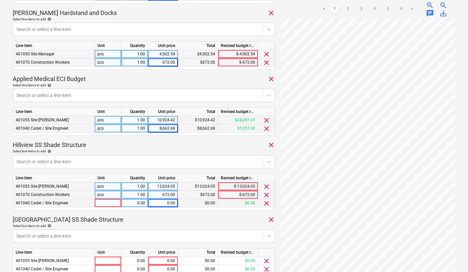
click at [170, 203] on div "0.00" at bounding box center [163, 203] width 24 height 8
click at [170, 203] on input at bounding box center [163, 203] width 30 height 8
type input "4365.62"
click at [187, 220] on div "[GEOGRAPHIC_DATA] SS Shade Structure clear" at bounding box center [144, 220] width 262 height 8
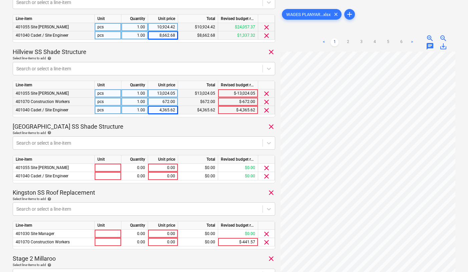
scroll to position [355, 0]
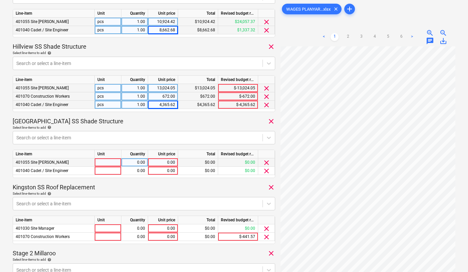
click at [170, 164] on div "0.00" at bounding box center [163, 162] width 24 height 8
click at [166, 173] on div "0.00" at bounding box center [163, 171] width 24 height 8
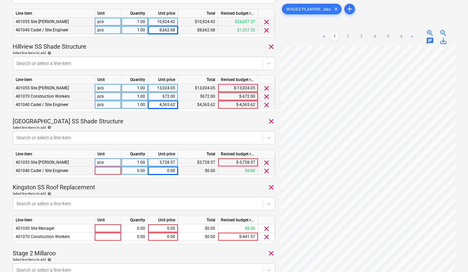
click at [164, 169] on div "0.00" at bounding box center [163, 171] width 24 height 8
type input "1746.3"
click at [168, 192] on div "Select line-items to add help" at bounding box center [144, 193] width 262 height 4
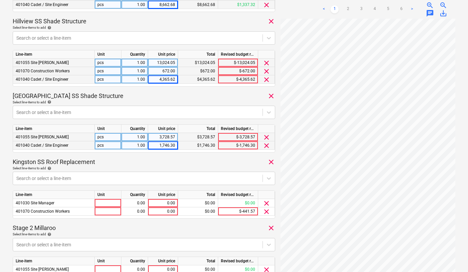
scroll to position [401, 0]
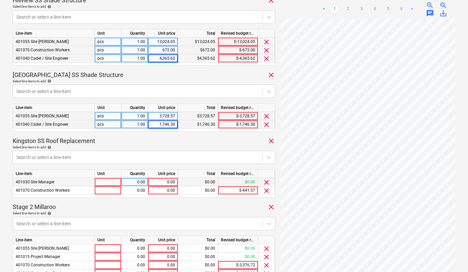
click at [171, 183] on div "0.00" at bounding box center [163, 182] width 24 height 8
click at [165, 182] on div "0.00" at bounding box center [163, 182] width 24 height 8
type input "$7,528.20"
click at [159, 189] on div "0.00" at bounding box center [163, 190] width 24 height 8
type input "1348.78"
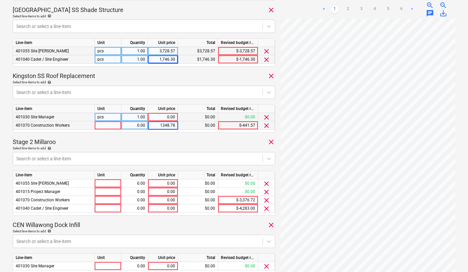
scroll to position [467, 0]
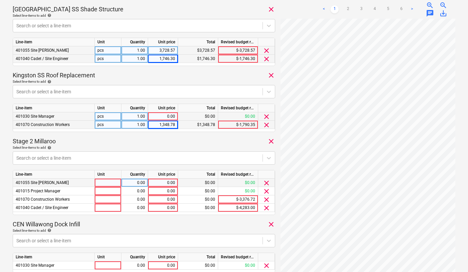
click at [165, 183] on div "0.00" at bounding box center [163, 183] width 24 height 8
type input "$14,533.75"
click at [163, 191] on div "0.00" at bounding box center [163, 191] width 24 height 8
type input "$7,279.56"
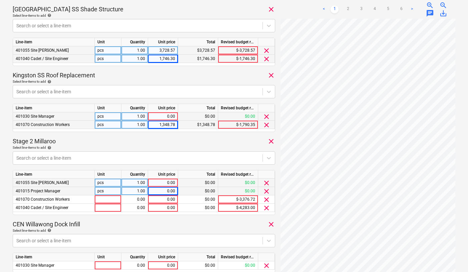
click at [163, 182] on div "0.00" at bounding box center [163, 183] width 24 height 8
click at [165, 181] on div "0.00" at bounding box center [163, 183] width 24 height 8
type input "14533.75"
click at [164, 189] on div "0.00" at bounding box center [163, 191] width 24 height 8
click at [168, 191] on div "0.00" at bounding box center [163, 191] width 24 height 8
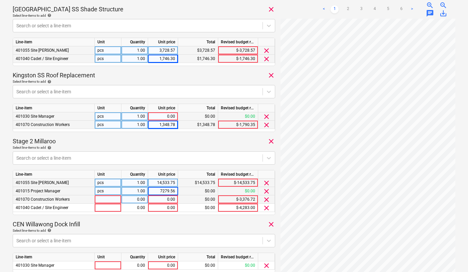
click at [169, 200] on div "0.00" at bounding box center [163, 199] width 24 height 8
click at [162, 199] on div "0.00" at bounding box center [163, 199] width 24 height 8
type input "4674.74"
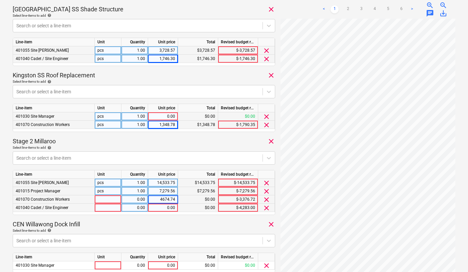
click at [162, 209] on div "0.00" at bounding box center [163, 208] width 24 height 8
click at [161, 208] on div "0.00" at bounding box center [163, 208] width 24 height 8
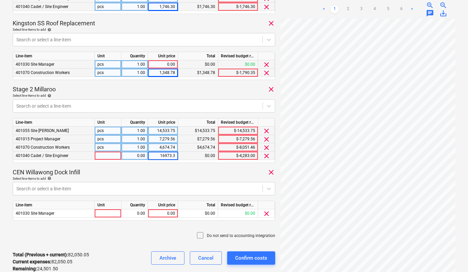
scroll to position [528, 0]
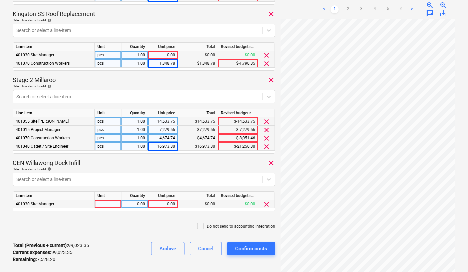
click at [162, 205] on div "0.00" at bounding box center [163, 204] width 24 height 8
click at [139, 229] on div "Do not send to accounting integration" at bounding box center [144, 227] width 262 height 20
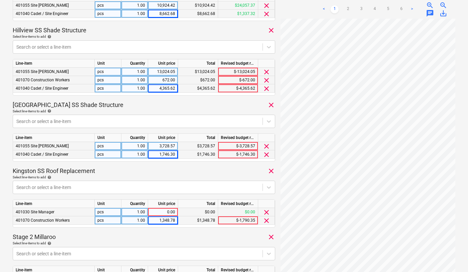
scroll to position [372, 0]
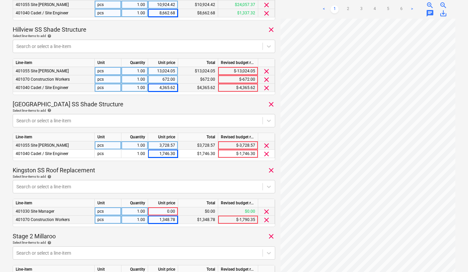
click at [168, 211] on div "0.00" at bounding box center [163, 211] width 24 height 8
click at [167, 212] on div "0.00" at bounding box center [163, 211] width 24 height 8
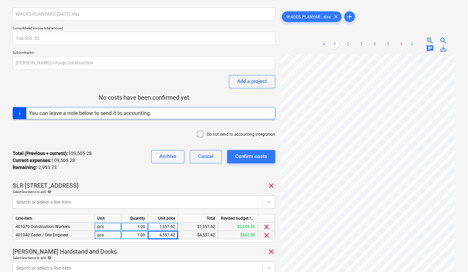
scroll to position [0, 0]
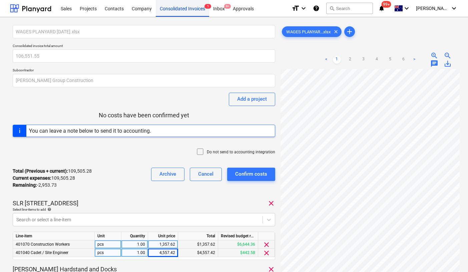
click at [181, 10] on div "Consolidated Invoices 1" at bounding box center [182, 8] width 53 height 17
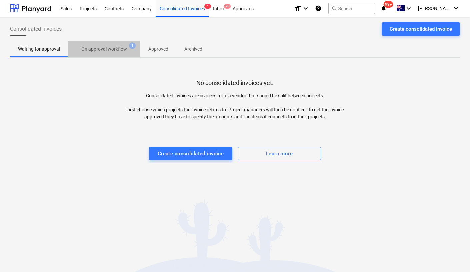
click at [111, 46] on span "On approval workflow 1" at bounding box center [104, 49] width 56 height 6
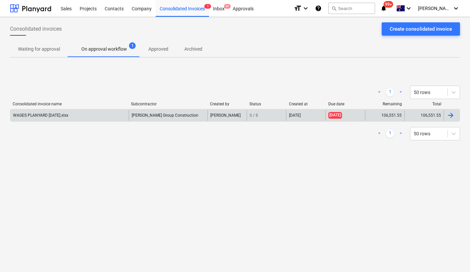
click at [59, 117] on div "WAGES PLANYARD [DATE].xlsx" at bounding box center [40, 115] width 55 height 5
click at [47, 113] on div "WAGES PLANYARD [DATE].xlsx" at bounding box center [40, 115] width 55 height 5
click at [49, 116] on div "WAGES PLANYARD [DATE].xlsx" at bounding box center [40, 115] width 55 height 5
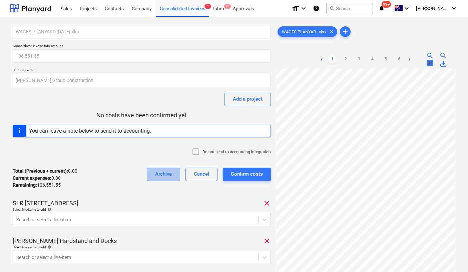
click at [170, 173] on div "Archive" at bounding box center [163, 174] width 17 height 9
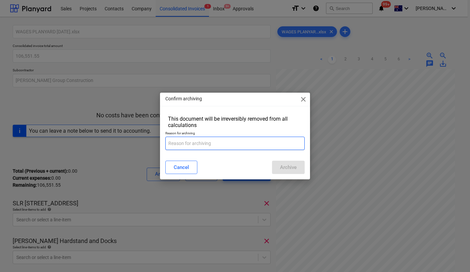
click at [186, 140] on input "text" at bounding box center [234, 143] width 139 height 13
type input "error"
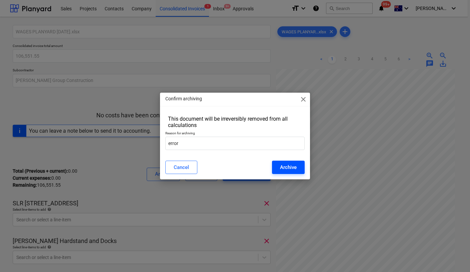
click at [297, 167] on button "Archive" at bounding box center [288, 167] width 33 height 13
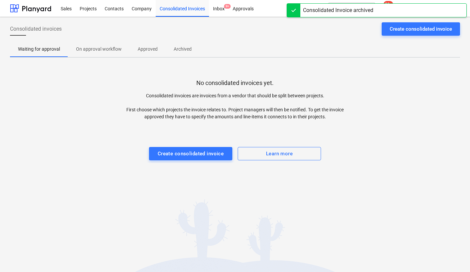
click at [152, 60] on div "Consolidated invoices Create consolidated invoice Waiting for approval On appro…" at bounding box center [235, 144] width 470 height 255
click at [219, 9] on div "Inbox 9+" at bounding box center [219, 8] width 20 height 17
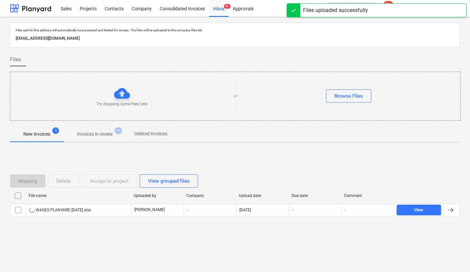
click at [192, 236] on div "Mapping Delete Assign to project View grouped files File name Uploaded by Compa…" at bounding box center [235, 198] width 450 height 100
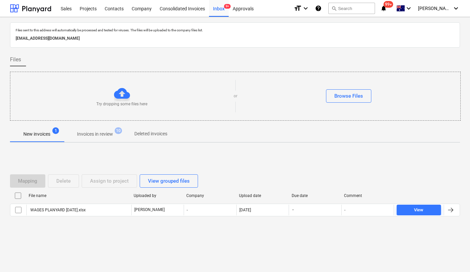
click at [68, 217] on div "File name Uploaded by Company Upload date Due date Comment WAGES PLANYARD [DATE…" at bounding box center [235, 204] width 450 height 29
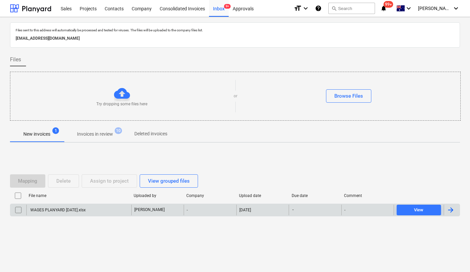
click at [62, 209] on div "WAGES PLANYARD [DATE].xlsx" at bounding box center [57, 210] width 56 height 5
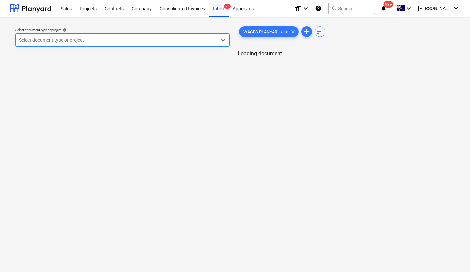
click at [101, 42] on div at bounding box center [116, 40] width 195 height 7
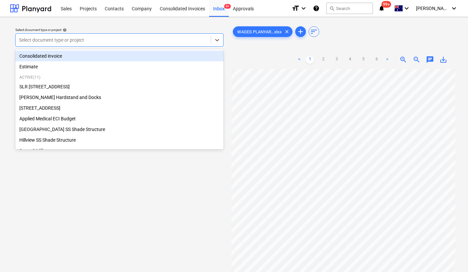
click at [78, 55] on div "Consolidated invoice" at bounding box center [119, 56] width 208 height 11
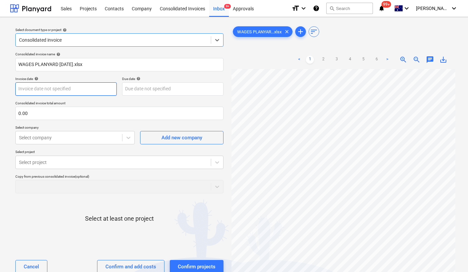
click at [67, 90] on body "Sales Projects Contacts Company Consolidated Invoices Inbox 9+ Approvals format…" at bounding box center [234, 136] width 468 height 272
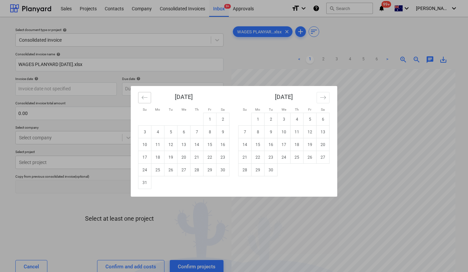
click at [140, 99] on button "Move backward to switch to the previous month." at bounding box center [144, 97] width 13 height 11
click at [174, 120] on td "1" at bounding box center [170, 119] width 13 height 13
type input "[DATE]"
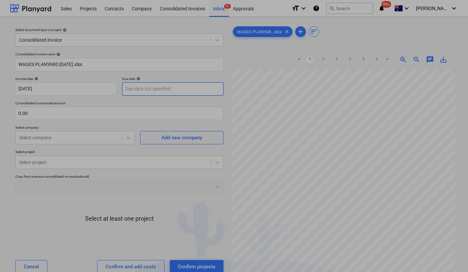
click at [173, 90] on body "Sales Projects Contacts Company Consolidated Invoices Inbox 9+ Approvals format…" at bounding box center [234, 136] width 468 height 272
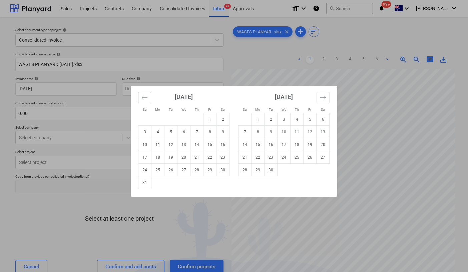
click at [145, 98] on icon "Move backward to switch to the previous month." at bounding box center [144, 97] width 6 height 6
click at [197, 172] on td "31" at bounding box center [196, 170] width 13 height 13
type input "[DATE]"
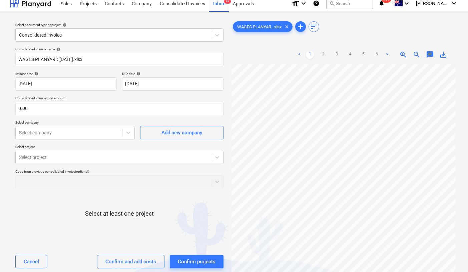
scroll to position [6, 0]
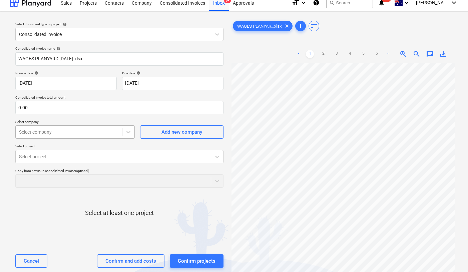
click at [100, 134] on div at bounding box center [69, 132] width 100 height 7
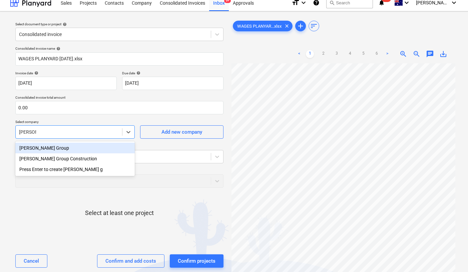
type input "[PERSON_NAME]"
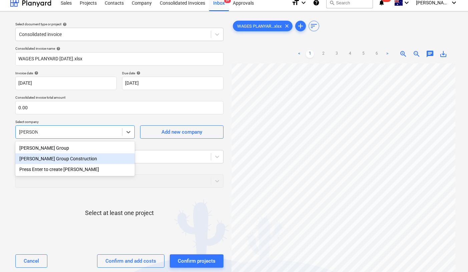
click at [79, 159] on div "[PERSON_NAME] Group Construction" at bounding box center [74, 158] width 119 height 11
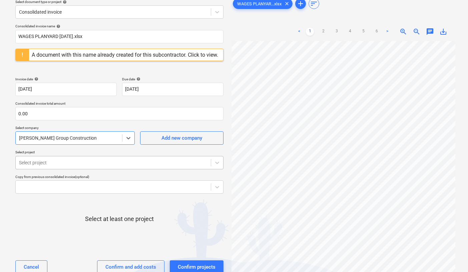
click at [57, 185] on body "Sales Projects Contacts Company Consolidated Invoices Inbox 9+ Approvals format…" at bounding box center [234, 108] width 468 height 272
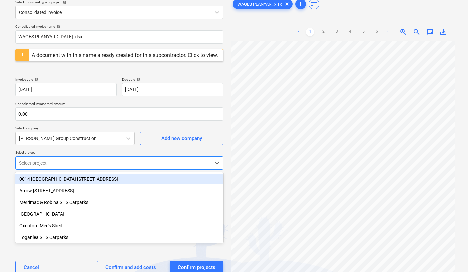
scroll to position [32, 0]
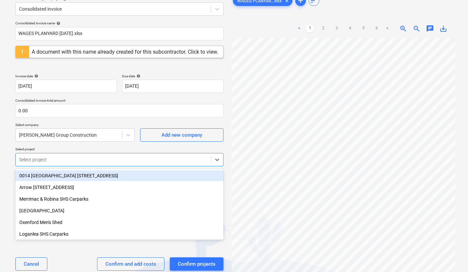
click at [59, 163] on div "Select project" at bounding box center [113, 159] width 195 height 9
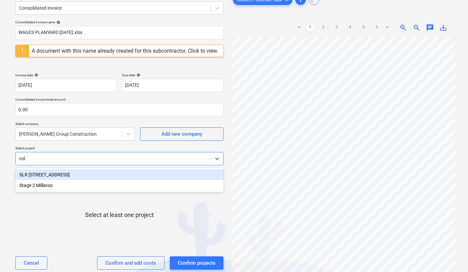
type input "mill"
click at [60, 177] on div "SLR [STREET_ADDRESS]" at bounding box center [119, 174] width 208 height 11
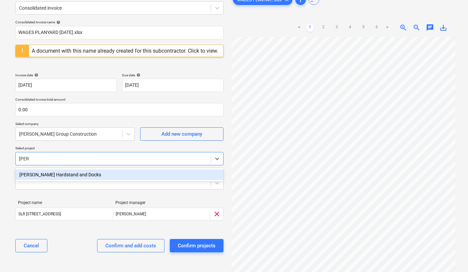
type input "[PERSON_NAME]"
click at [77, 176] on div "[PERSON_NAME] Hardstand and Docks" at bounding box center [119, 174] width 208 height 11
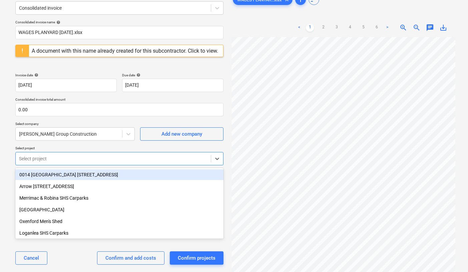
type input "p"
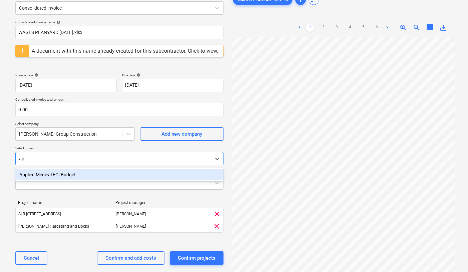
type input "app"
click at [60, 175] on div "Applied Medical ECI Budget" at bounding box center [119, 174] width 208 height 11
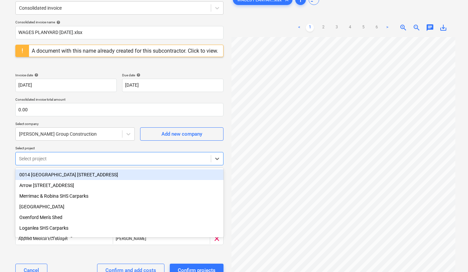
click at [54, 160] on div at bounding box center [113, 158] width 188 height 7
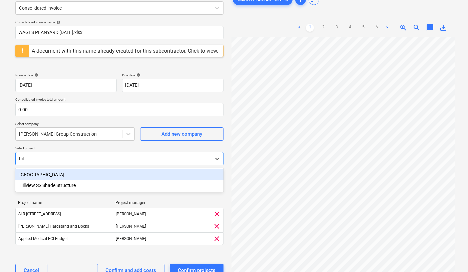
type input "hill"
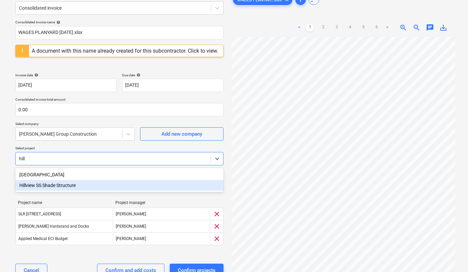
click at [47, 185] on div "Hillview SS Shade Structure" at bounding box center [119, 185] width 208 height 11
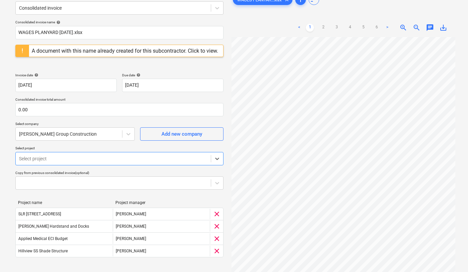
click at [37, 159] on div at bounding box center [113, 158] width 188 height 7
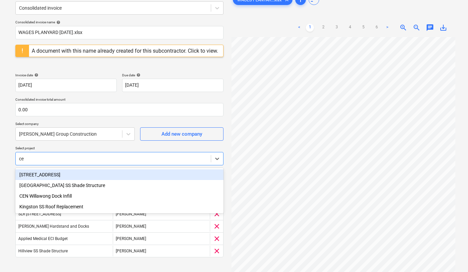
type input "ced"
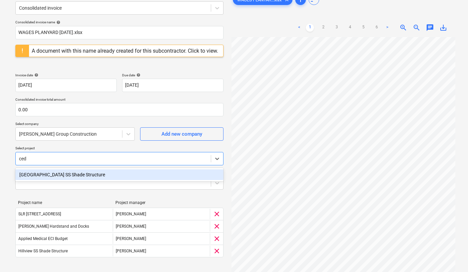
click at [41, 170] on div "[GEOGRAPHIC_DATA] SS Shade Structure" at bounding box center [119, 174] width 208 height 11
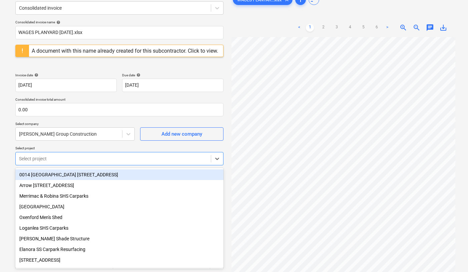
click at [39, 161] on div at bounding box center [113, 158] width 188 height 7
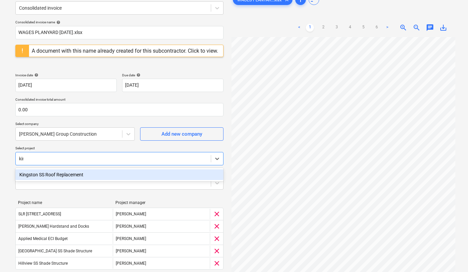
type input "king"
click at [34, 177] on div "Kingston SS Roof Replacement" at bounding box center [119, 174] width 208 height 11
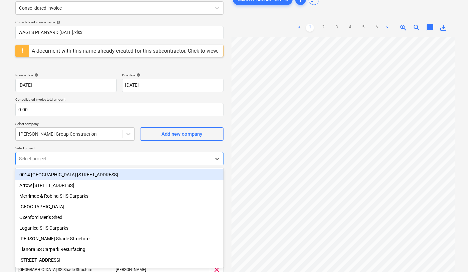
click at [30, 161] on div at bounding box center [113, 158] width 188 height 7
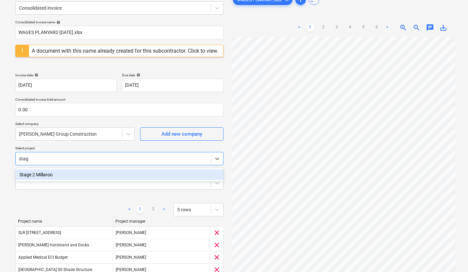
type input "stage"
click at [44, 174] on div "Stage 2 Millaroo" at bounding box center [119, 174] width 208 height 11
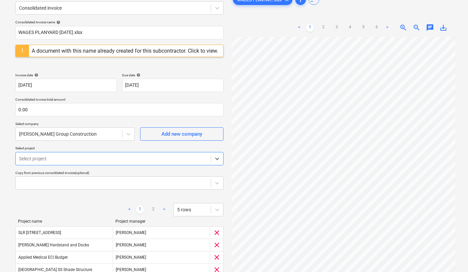
click at [41, 161] on div at bounding box center [113, 158] width 188 height 7
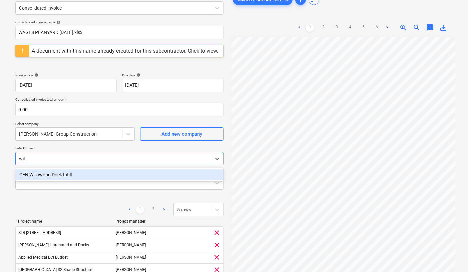
type input "will"
click at [39, 177] on div "CEN Willawong Dock Infill" at bounding box center [119, 174] width 208 height 11
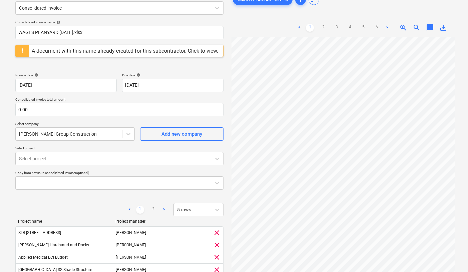
click at [7, 182] on div "Select document type or project help Consolidated invoice Consolidated invoice …" at bounding box center [234, 170] width 468 height 370
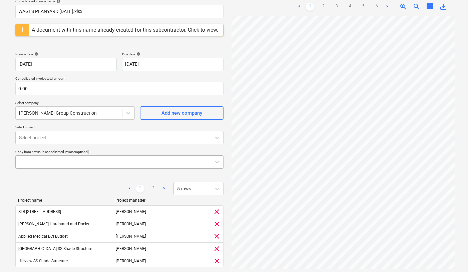
click at [44, 175] on body "Sales Projects Contacts Company Consolidated Invoices Inbox 9+ Approvals format…" at bounding box center [234, 83] width 468 height 272
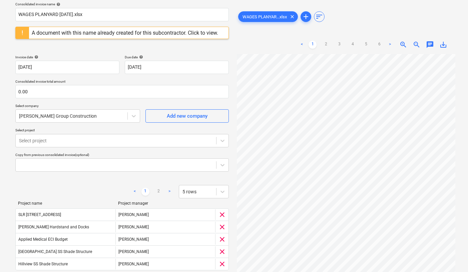
scroll to position [49, 0]
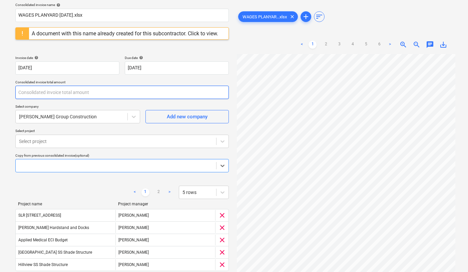
click at [39, 92] on input "text" at bounding box center [121, 92] width 213 height 13
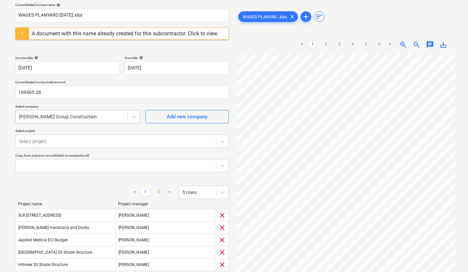
type input "109,505.28"
click at [42, 121] on div "[PERSON_NAME] Group Construction" at bounding box center [72, 116] width 112 height 9
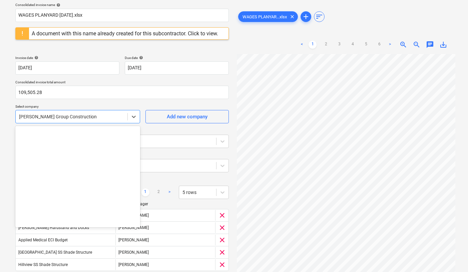
scroll to position [5251, 0]
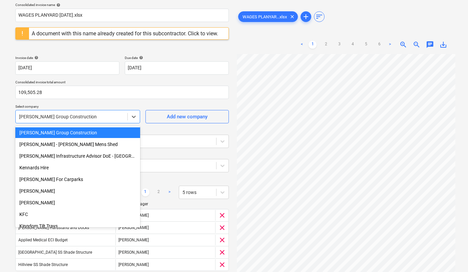
click at [79, 99] on div "Consolidated invoice name help WAGES PLANYARD [DATE].xlsx A document with this …" at bounding box center [122, 165] width 219 height 330
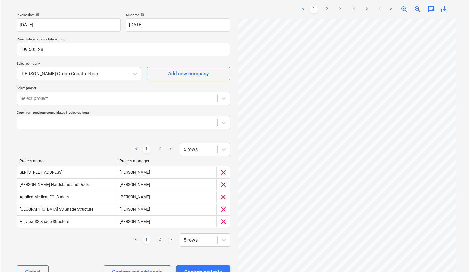
scroll to position [115, 0]
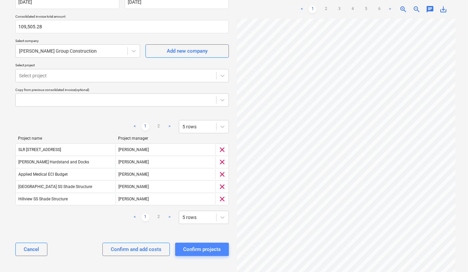
click at [192, 249] on div "Confirm projects" at bounding box center [202, 249] width 38 height 9
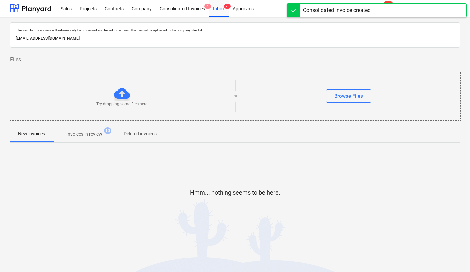
click at [95, 133] on p "Invoices in review" at bounding box center [84, 134] width 36 height 7
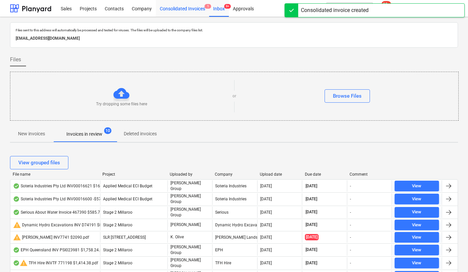
click at [181, 4] on div "Consolidated Invoices 1" at bounding box center [182, 8] width 53 height 17
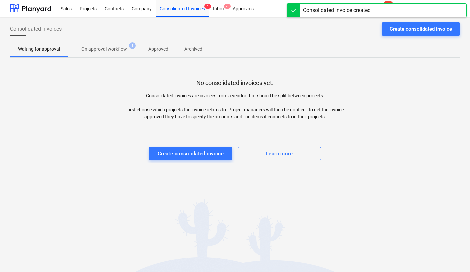
click at [116, 51] on p "On approval workflow" at bounding box center [104, 49] width 46 height 7
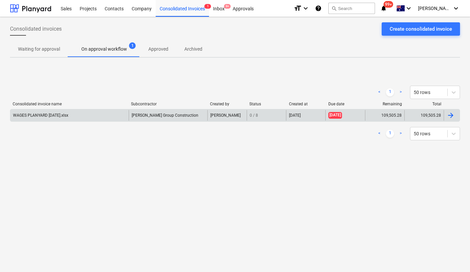
click at [62, 117] on div "WAGES PLANYARD [DATE].xlsx" at bounding box center [40, 115] width 55 height 5
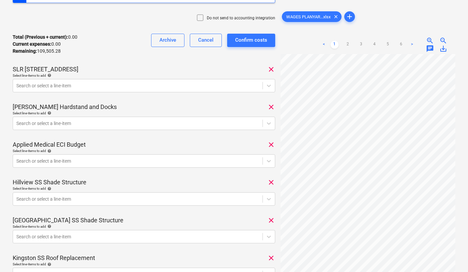
scroll to position [33, 0]
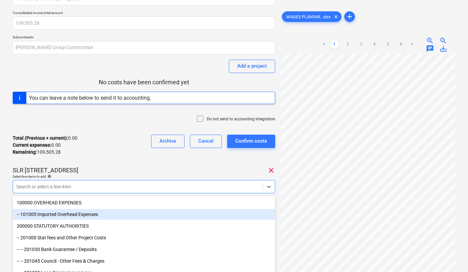
click at [33, 190] on body "Sales Projects Contacts Company Consolidated Invoices 1 Inbox 9+ Approvals form…" at bounding box center [234, 103] width 468 height 272
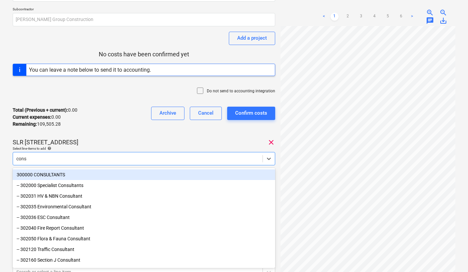
type input "const"
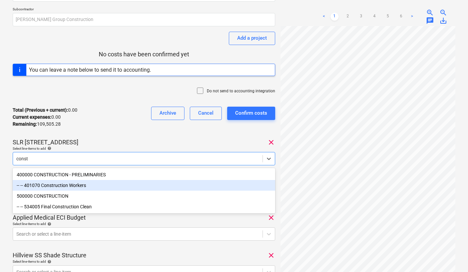
click at [101, 183] on div "-- -- 401070 Construction Workers" at bounding box center [144, 185] width 262 height 11
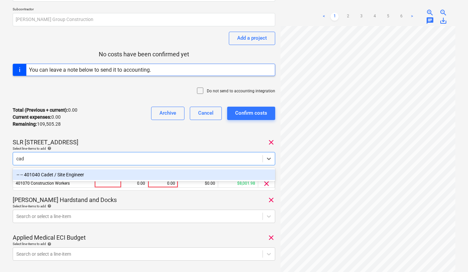
type input "cade"
click at [80, 177] on div "-- -- 401040 Cadet / Site Engineer" at bounding box center [144, 174] width 262 height 11
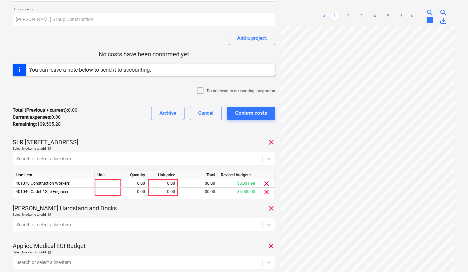
click at [112, 151] on p "Select line-items to add help" at bounding box center [144, 149] width 262 height 6
click at [164, 185] on div "0.00" at bounding box center [163, 183] width 24 height 8
type input "1357.62"
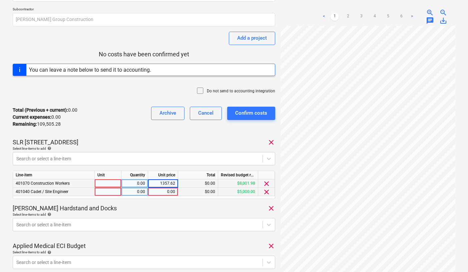
click at [163, 194] on div "0.00" at bounding box center [163, 192] width 24 height 8
click at [167, 191] on div "0.00" at bounding box center [163, 192] width 24 height 8
type input "4557.42"
click at [160, 217] on p "Select line-items to add help" at bounding box center [144, 215] width 262 height 6
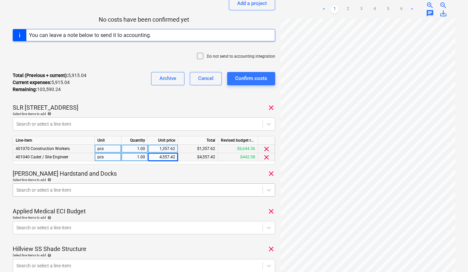
scroll to position [127, 0]
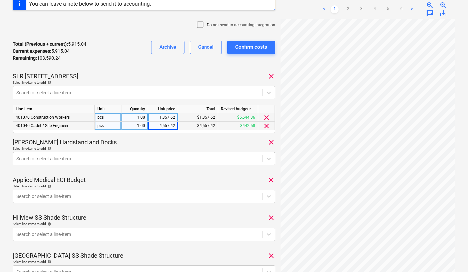
click at [89, 145] on body "Sales Projects Contacts Company Consolidated Invoices 1 Inbox 9+ Approvals form…" at bounding box center [234, 9] width 468 height 272
click at [75, 157] on div at bounding box center [137, 158] width 243 height 7
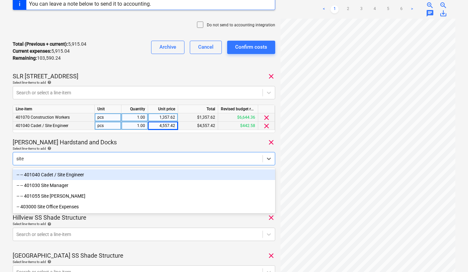
type input "site m"
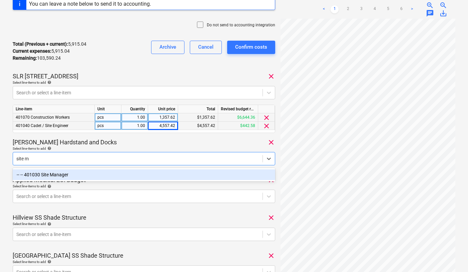
click at [45, 176] on div "-- -- 401030 Site Manager" at bounding box center [144, 174] width 262 height 11
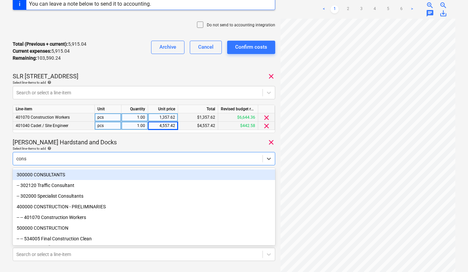
type input "const"
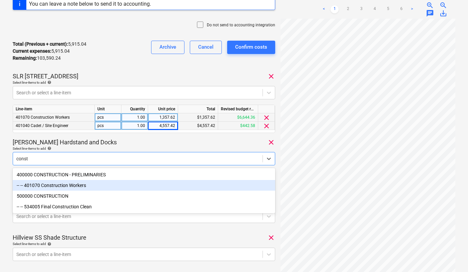
click at [60, 184] on div "-- -- 401070 Construction Workers" at bounding box center [144, 185] width 262 height 11
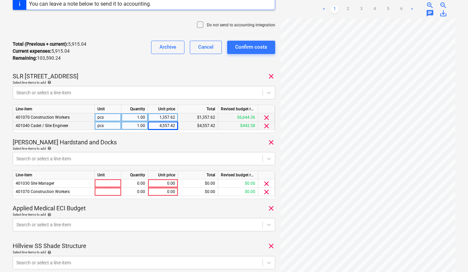
click at [112, 145] on div "[PERSON_NAME] Hardstand and Docks clear" at bounding box center [144, 142] width 262 height 8
click at [161, 184] on div "0.00" at bounding box center [163, 183] width 24 height 8
type input "4502.54"
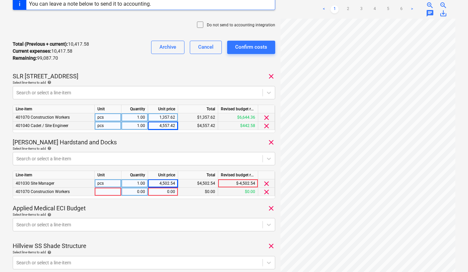
click at [161, 190] on div "0.00" at bounding box center [163, 192] width 24 height 8
click at [168, 190] on div "0.00" at bounding box center [163, 192] width 24 height 8
type input "672"
click at [155, 211] on div "Applied Medical ECI Budget clear" at bounding box center [144, 208] width 262 height 8
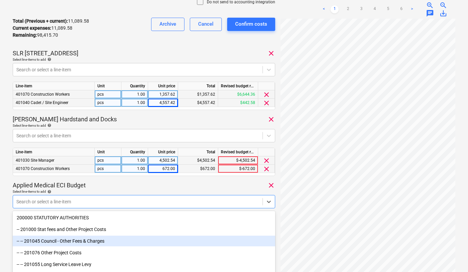
scroll to position [193, 0]
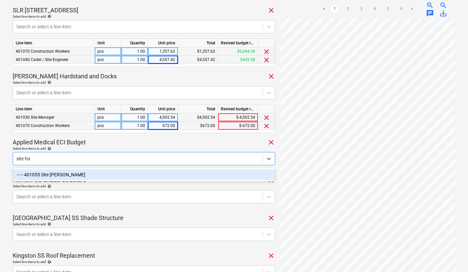
type input "site fore"
click at [120, 175] on div "-- -- 401055 Site [PERSON_NAME]" at bounding box center [144, 174] width 262 height 11
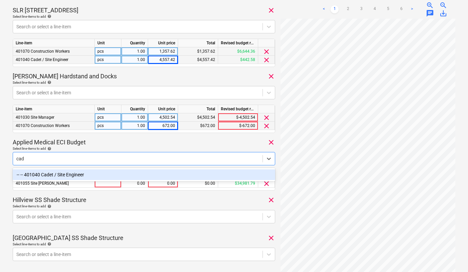
type input "cade"
click at [50, 173] on div "-- -- 401040 Cadet / Site Engineer" at bounding box center [144, 174] width 262 height 11
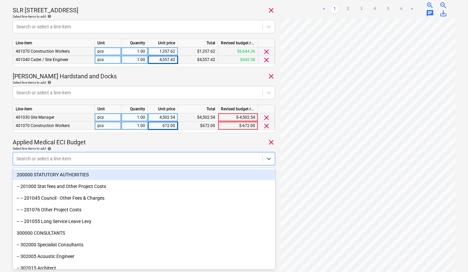
click at [85, 142] on p "Applied Medical ECI Budget" at bounding box center [49, 142] width 73 height 8
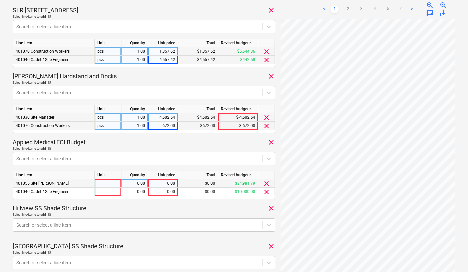
click at [158, 182] on div "0.00" at bounding box center [163, 183] width 24 height 8
type input "10924.42"
click at [158, 192] on div "0.00" at bounding box center [163, 192] width 24 height 8
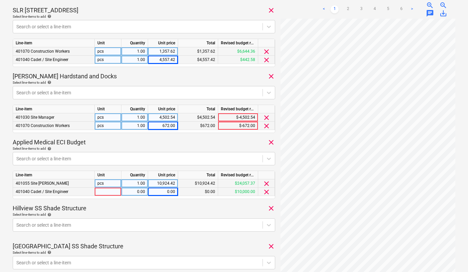
click at [159, 192] on div "0.00" at bounding box center [163, 192] width 24 height 8
click at [142, 212] on div "Select line-items to add help" at bounding box center [144, 214] width 262 height 4
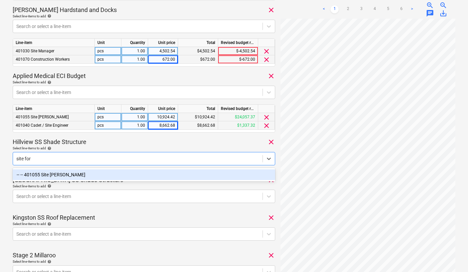
type input "site fore"
click at [51, 175] on div "-- -- 401055 Site [PERSON_NAME]" at bounding box center [144, 174] width 262 height 11
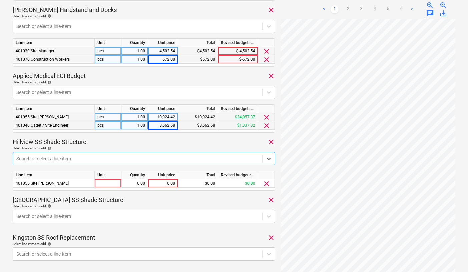
click at [46, 159] on div at bounding box center [137, 158] width 243 height 7
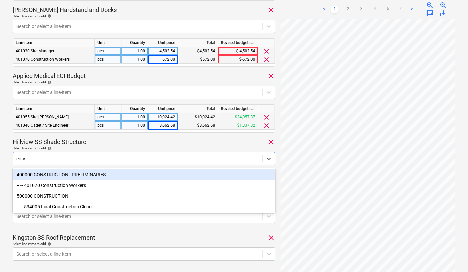
type input "constr"
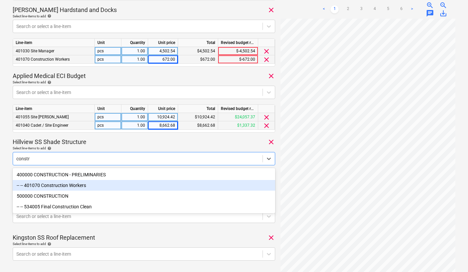
click at [51, 183] on div "-- -- 401070 Construction Workers" at bounding box center [144, 185] width 262 height 11
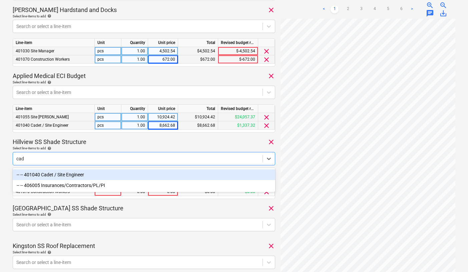
type input "cade"
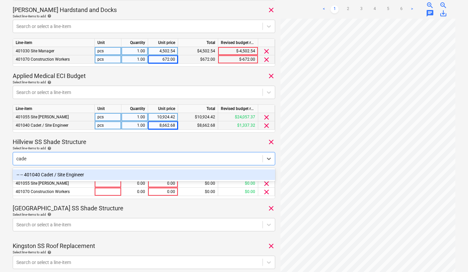
click at [58, 174] on div "-- -- 401040 Cadet / Site Engineer" at bounding box center [144, 174] width 262 height 11
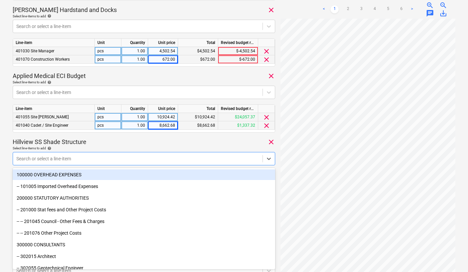
click at [90, 141] on div "Hillview SS Shade Structure clear" at bounding box center [144, 142] width 262 height 8
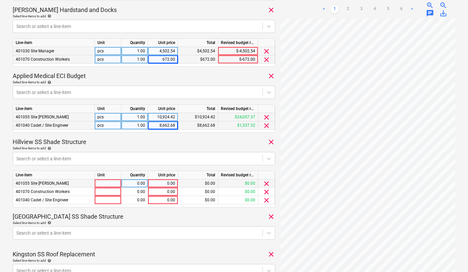
scroll to position [267, 0]
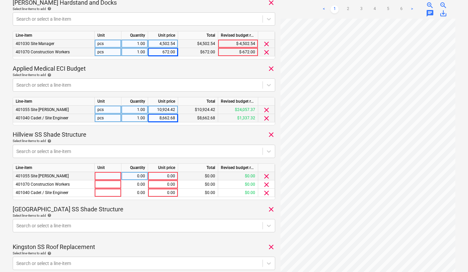
click at [157, 175] on div "0.00" at bounding box center [163, 176] width 24 height 8
type input "13024.046"
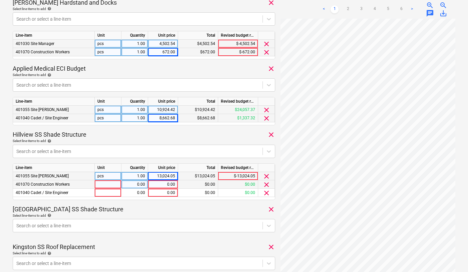
click at [159, 184] on div "0.00" at bounding box center [163, 184] width 24 height 8
click at [161, 183] on div "0.00" at bounding box center [163, 184] width 24 height 8
type input "672"
click at [161, 192] on div "0.00" at bounding box center [163, 193] width 24 height 8
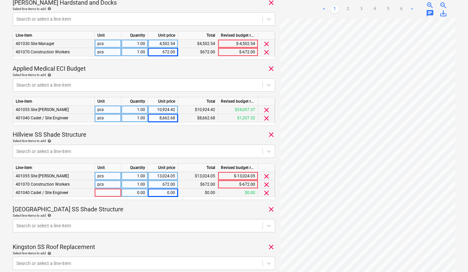
click at [156, 195] on div "0.00" at bounding box center [163, 193] width 24 height 8
type input "4365.62"
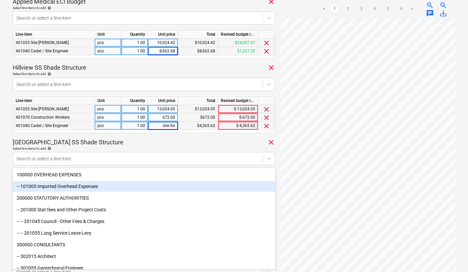
type input "site fore"
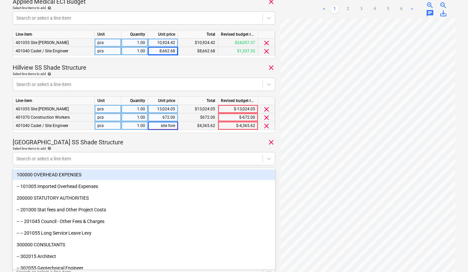
click at [134, 151] on p "Select line-items to add help" at bounding box center [144, 149] width 262 height 6
click at [124, 156] on div at bounding box center [137, 158] width 243 height 7
click at [107, 159] on div at bounding box center [137, 158] width 243 height 7
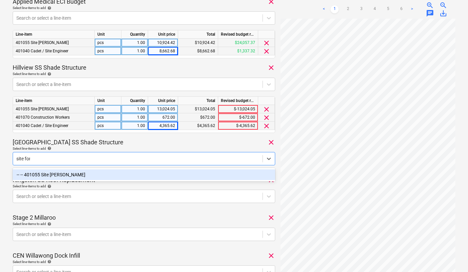
type input "site fore"
click at [89, 175] on div "-- -- 401055 Site [PERSON_NAME]" at bounding box center [144, 174] width 262 height 11
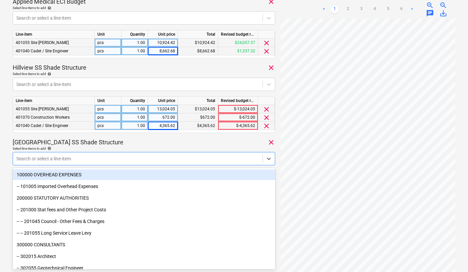
click at [78, 157] on div at bounding box center [137, 158] width 243 height 7
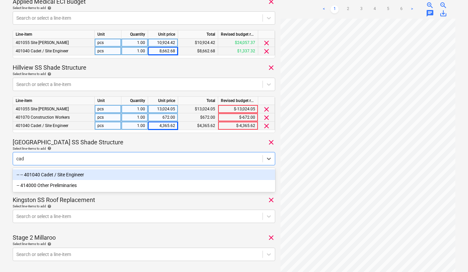
type input "cade"
click at [72, 172] on div "-- -- 401040 Cadet / Site Engineer" at bounding box center [144, 174] width 262 height 11
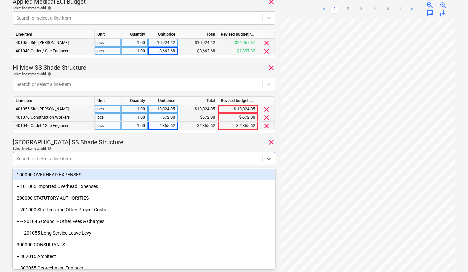
click at [98, 146] on div "Select line-items to add help" at bounding box center [144, 148] width 262 height 4
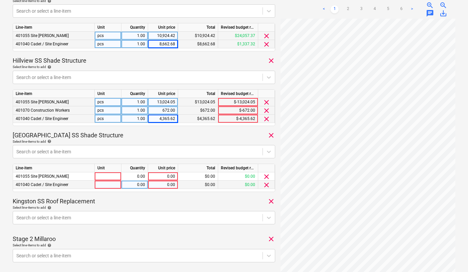
scroll to position [341, 0]
click at [162, 177] on div "0.00" at bounding box center [163, 176] width 24 height 8
type input "3728.57"
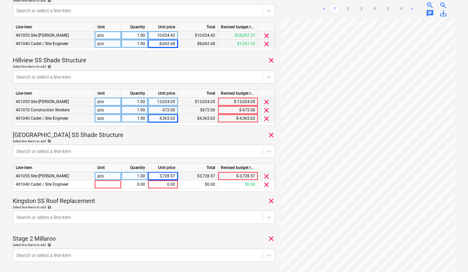
click at [162, 189] on div "Line-item Unit Quantity Unit price Total Revised budget remaining 401055 Site […" at bounding box center [144, 177] width 262 height 28
click at [165, 184] on div "0.00" at bounding box center [163, 184] width 24 height 8
type input "1746.3"
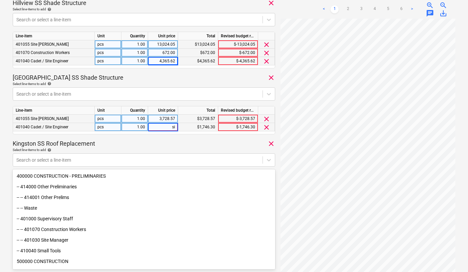
type input "s"
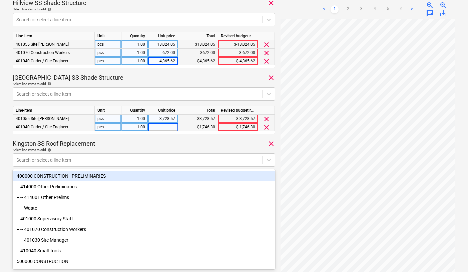
click at [132, 150] on div "Select line-items to add help" at bounding box center [144, 150] width 262 height 4
click at [110, 162] on div at bounding box center [137, 160] width 243 height 7
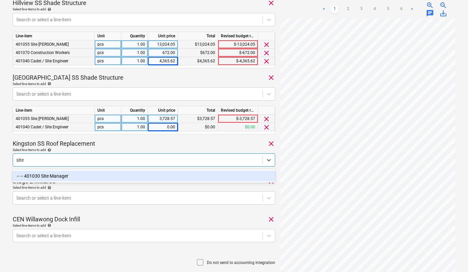
type input "site m"
click at [91, 179] on div "-- -- 401030 Site Manager" at bounding box center [144, 176] width 262 height 11
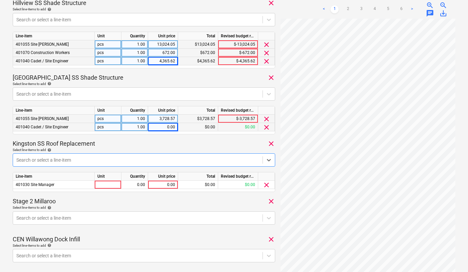
click at [77, 159] on div at bounding box center [137, 160] width 243 height 7
type input "s"
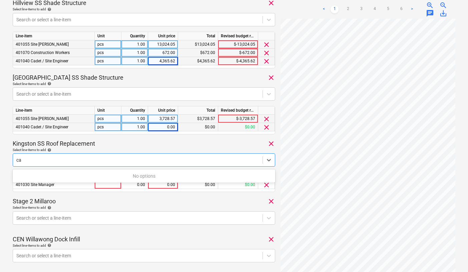
type input "c"
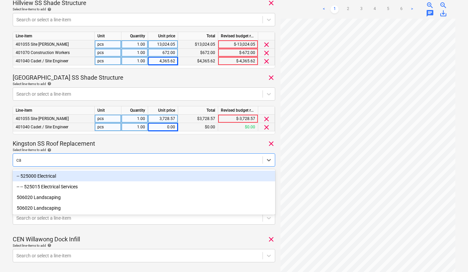
type input "c"
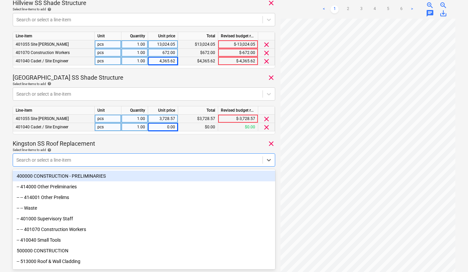
click at [65, 159] on div at bounding box center [137, 160] width 243 height 7
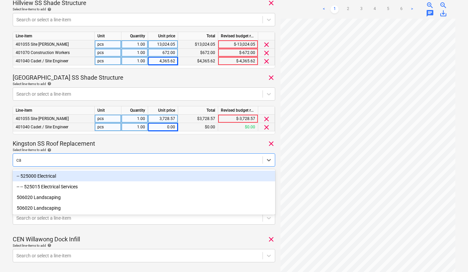
type input "c"
type input "const"
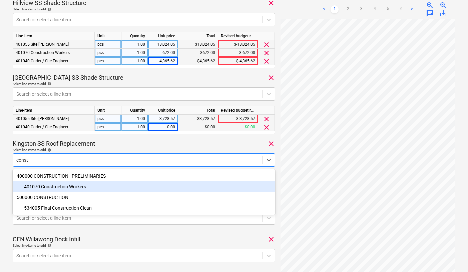
click at [63, 186] on div "-- -- 401070 Construction Workers" at bounding box center [144, 186] width 262 height 11
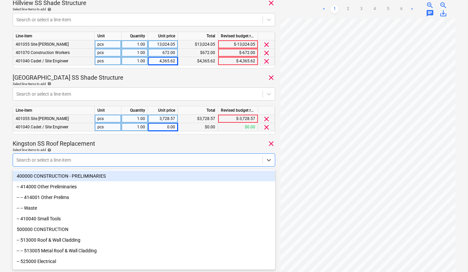
click at [87, 143] on p "Kingston SS Roof Replacement" at bounding box center [54, 144] width 82 height 8
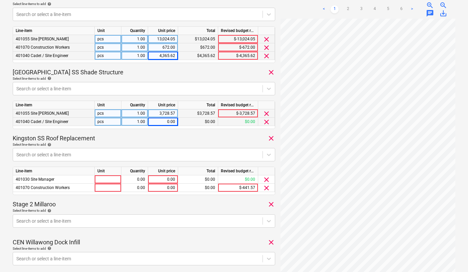
scroll to position [404, 0]
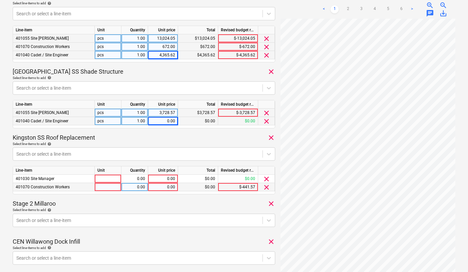
click at [92, 188] on div "401070 Construction Workers" at bounding box center [54, 187] width 82 height 8
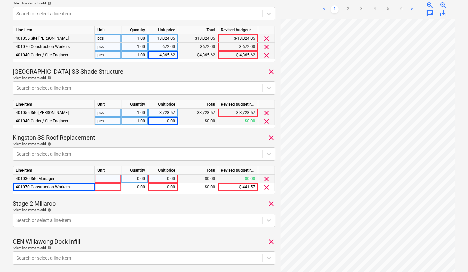
click at [265, 178] on span "clear" at bounding box center [266, 179] width 8 height 8
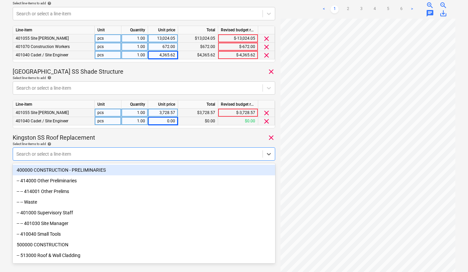
click at [114, 156] on div at bounding box center [137, 154] width 243 height 7
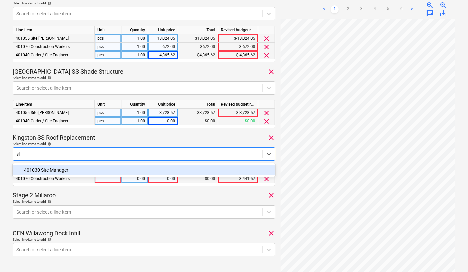
type input "s"
type input "site ma"
click at [90, 167] on div "-- -- 401030 Site Manager" at bounding box center [144, 170] width 262 height 11
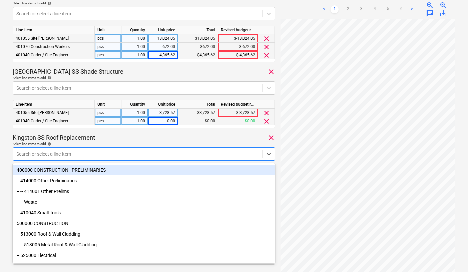
click at [180, 138] on div "Kingston SS Roof Replacement clear" at bounding box center [144, 138] width 262 height 8
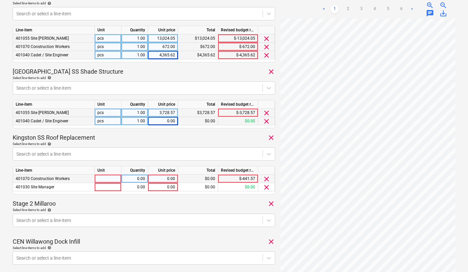
click at [171, 178] on div "0.00" at bounding box center [163, 179] width 24 height 8
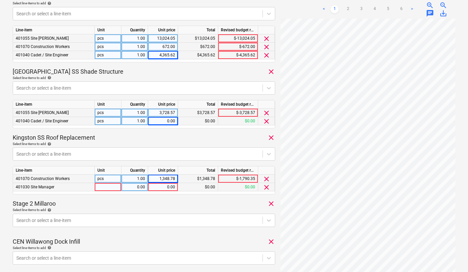
click at [163, 186] on div "0.00" at bounding box center [163, 187] width 24 height 8
click at [157, 206] on div "Stage 2 Millaroo clear" at bounding box center [144, 204] width 262 height 8
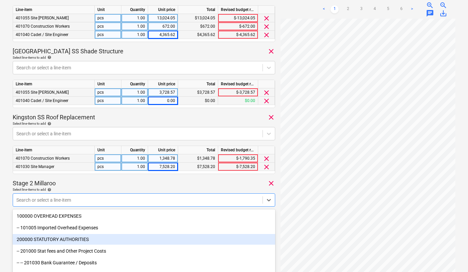
scroll to position [466, 0]
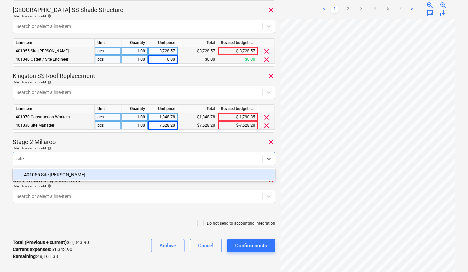
type input "site m"
click at [105, 176] on div "-- -- 401030 Site Manager" at bounding box center [144, 174] width 262 height 11
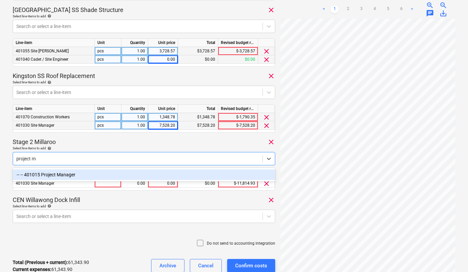
type input "project ma"
click at [104, 172] on div "-- -- 401015 Project Manager" at bounding box center [144, 174] width 262 height 11
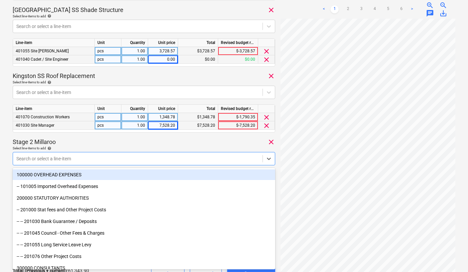
click at [96, 159] on div at bounding box center [137, 158] width 243 height 7
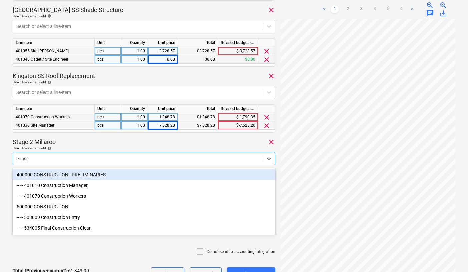
type input "constr"
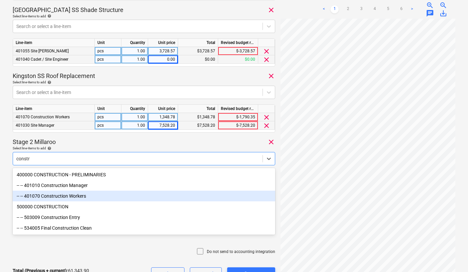
click at [80, 195] on div "-- -- 401070 Construction Workers" at bounding box center [144, 196] width 262 height 11
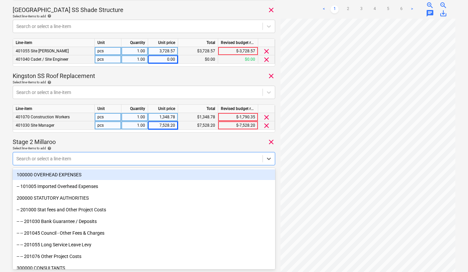
click at [68, 159] on div at bounding box center [137, 158] width 243 height 7
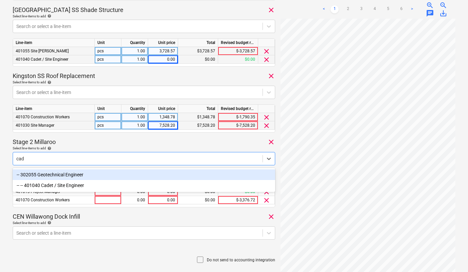
type input "cade"
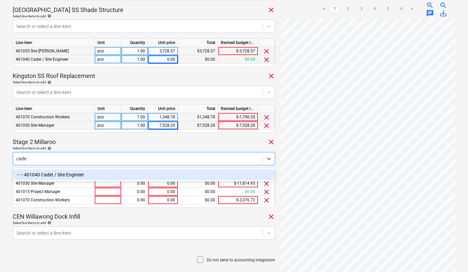
click at [56, 172] on div "-- -- 401040 Cadet / Site Engineer" at bounding box center [144, 174] width 262 height 11
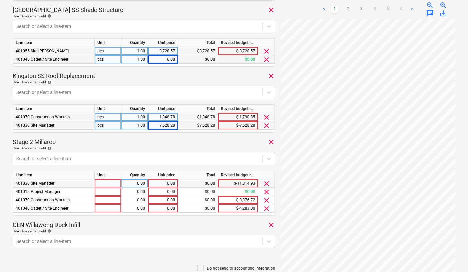
click at [162, 183] on div "0.00" at bounding box center [163, 183] width 24 height 8
type input "14533.75"
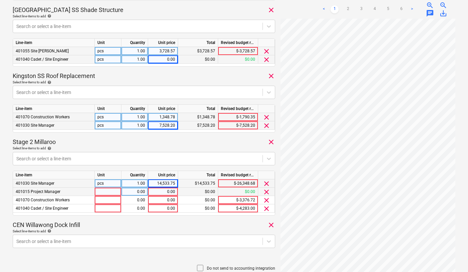
click at [162, 190] on div "0.00" at bounding box center [163, 192] width 24 height 8
click at [163, 192] on div "0.00" at bounding box center [163, 192] width 24 height 8
click at [167, 200] on div "0.00" at bounding box center [163, 200] width 24 height 8
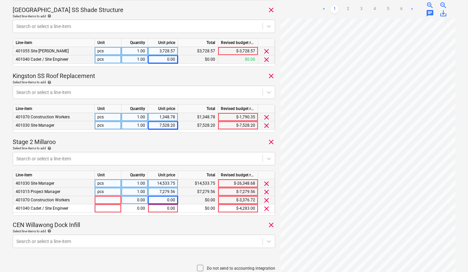
click at [164, 199] on div "0.00" at bounding box center [163, 200] width 24 height 8
type input "4674.74"
click at [170, 208] on div "0.00" at bounding box center [163, 208] width 24 height 8
click at [168, 226] on div "CEN Willawong Dock Infill clear" at bounding box center [144, 225] width 262 height 8
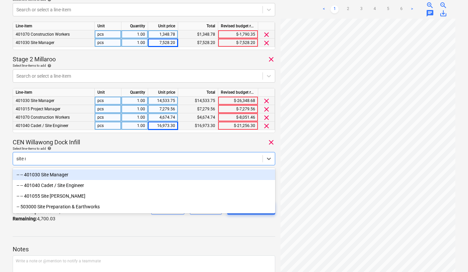
type input "site ma"
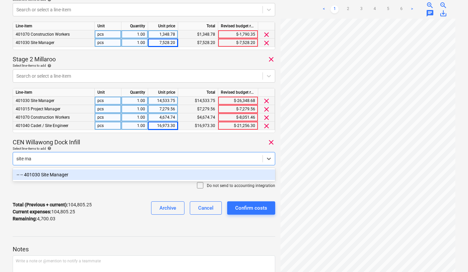
click at [171, 175] on div "-- -- 401030 Site Manager" at bounding box center [144, 174] width 262 height 11
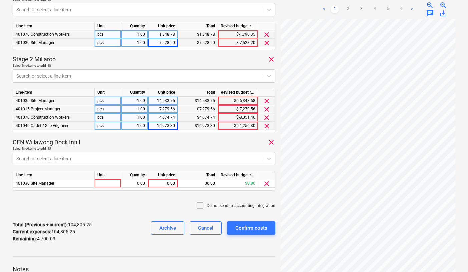
click at [121, 143] on div "CEN Willawong Dock Infill clear" at bounding box center [144, 142] width 262 height 8
click at [164, 183] on div "0.00" at bounding box center [163, 183] width 24 height 8
type input "2953.73"
click at [141, 201] on div "Do not send to accounting integration" at bounding box center [144, 206] width 262 height 20
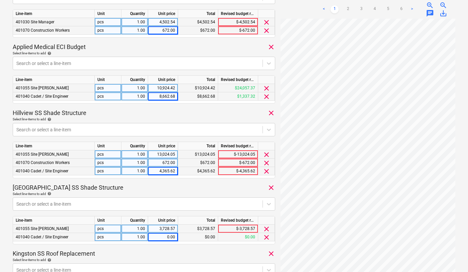
scroll to position [289, 0]
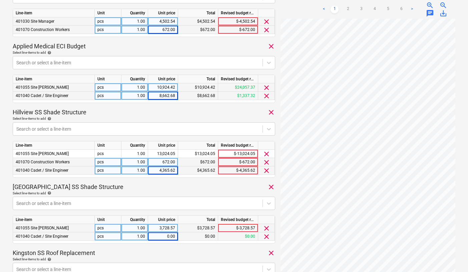
click at [163, 237] on div "0.00" at bounding box center [163, 236] width 24 height 8
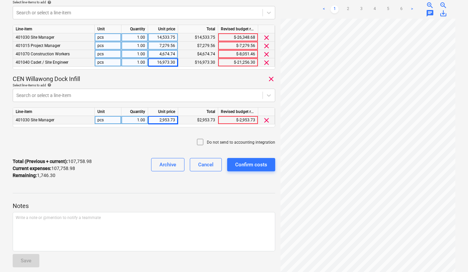
scroll to position [612, 0]
click at [145, 195] on div "Notes Write a note or @mention to notify a teammate ﻿ Save" at bounding box center [144, 228] width 262 height 88
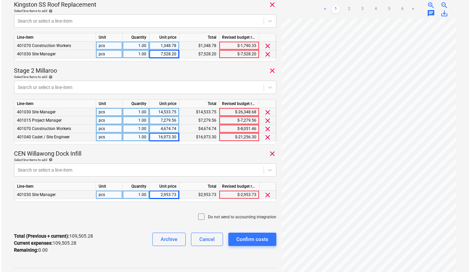
scroll to position [563, 0]
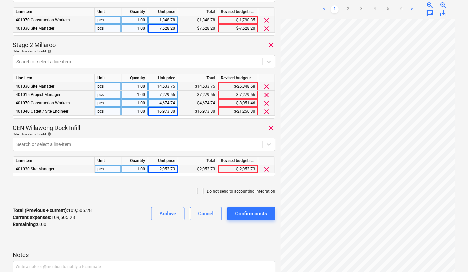
click at [203, 191] on icon at bounding box center [200, 191] width 8 height 8
click at [251, 216] on div "Confirm costs" at bounding box center [251, 213] width 32 height 9
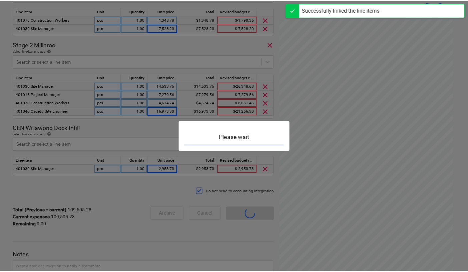
scroll to position [58, 0]
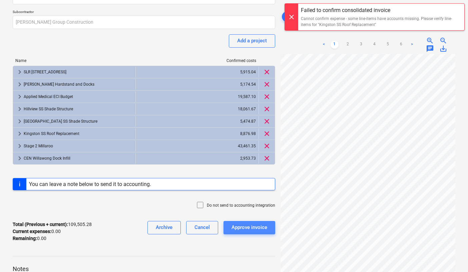
click at [247, 227] on div "Approve invoice" at bounding box center [249, 227] width 36 height 9
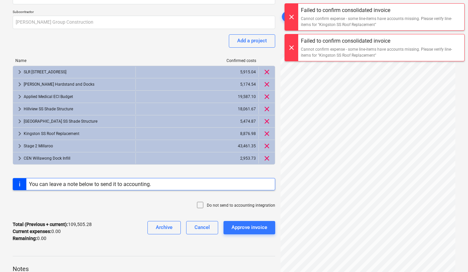
click at [294, 19] on div at bounding box center [291, 17] width 13 height 27
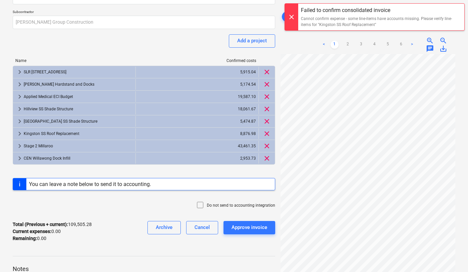
click at [294, 17] on div at bounding box center [291, 17] width 13 height 27
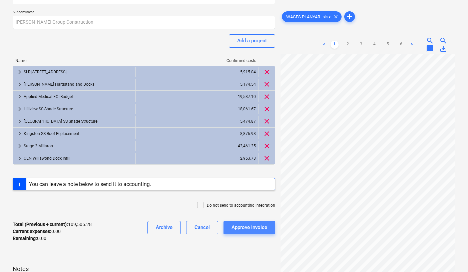
click at [252, 229] on div "Approve invoice" at bounding box center [249, 227] width 36 height 9
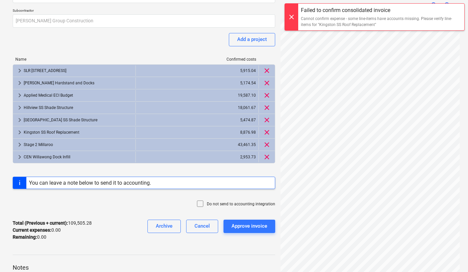
scroll to position [130, 0]
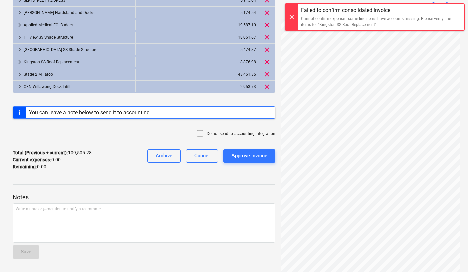
click at [88, 113] on div "You can leave a note below to send it to accounting." at bounding box center [90, 112] width 122 height 6
click at [235, 159] on div "Approve invoice" at bounding box center [249, 155] width 36 height 9
click at [290, 19] on div at bounding box center [291, 17] width 13 height 27
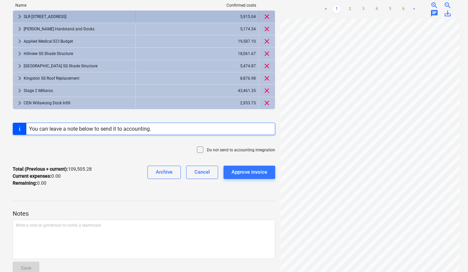
scroll to position [130, 0]
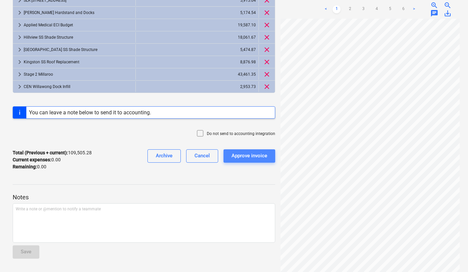
click at [244, 155] on div "Approve invoice" at bounding box center [249, 155] width 36 height 9
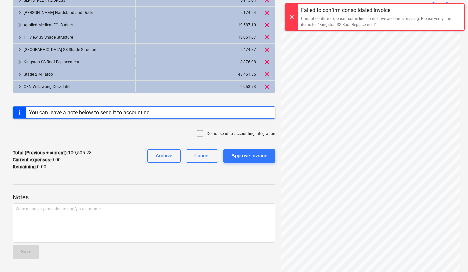
click at [201, 132] on icon at bounding box center [200, 133] width 8 height 8
click at [253, 154] on div "Approve invoice" at bounding box center [249, 155] width 36 height 9
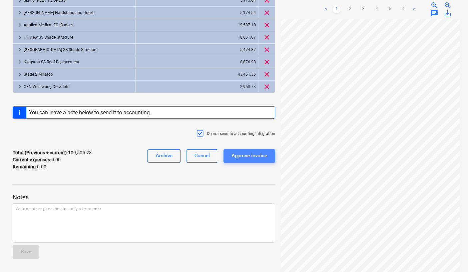
click at [248, 152] on div "Approve invoice" at bounding box center [249, 155] width 36 height 9
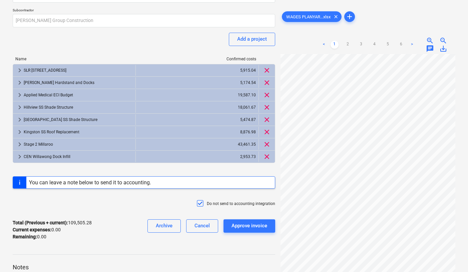
scroll to position [53, 0]
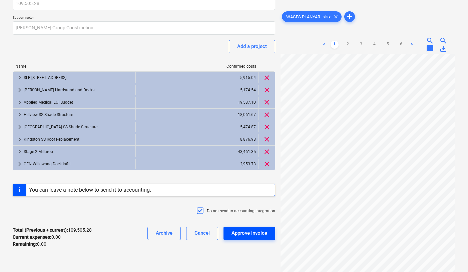
click at [242, 234] on div "Approve invoice" at bounding box center [249, 233] width 36 height 9
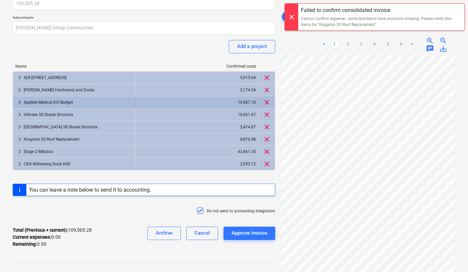
scroll to position [0, 0]
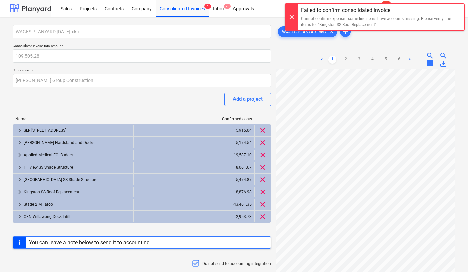
drag, startPoint x: 22, startPoint y: 11, endPoint x: 45, endPoint y: 8, distance: 22.9
click at [22, 11] on div at bounding box center [30, 8] width 41 height 17
